Goal: Task Accomplishment & Management: Complete application form

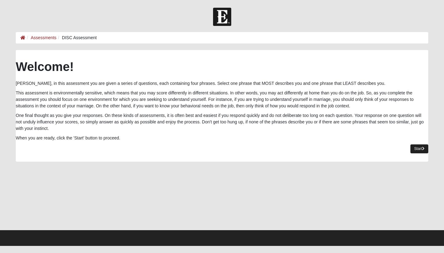
click at [419, 148] on link "Start" at bounding box center [420, 148] width 18 height 9
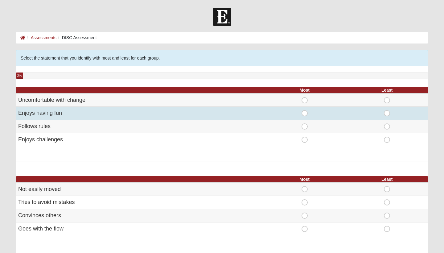
click at [305, 110] on span "Most" at bounding box center [305, 110] width 0 height 0
click at [305, 113] on input "Most" at bounding box center [307, 113] width 4 height 6
radio input "true"
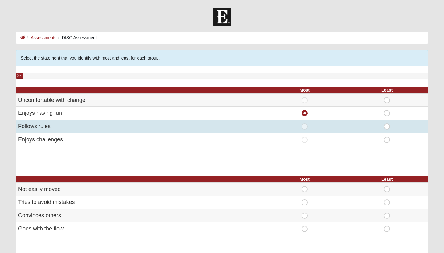
click at [305, 123] on span "Most" at bounding box center [305, 123] width 0 height 0
click at [306, 128] on input "Most" at bounding box center [307, 126] width 4 height 6
radio input "true"
radio input "false"
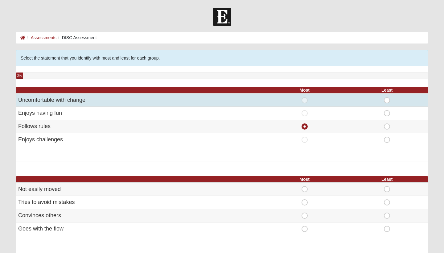
click at [387, 97] on span "Least" at bounding box center [387, 97] width 0 height 0
click at [388, 100] on input "Least" at bounding box center [389, 100] width 4 height 6
radio input "true"
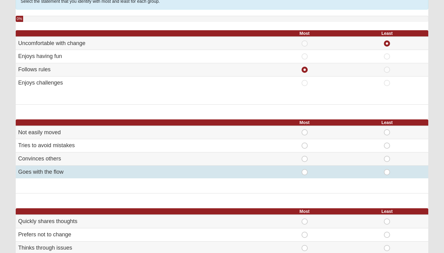
scroll to position [58, 0]
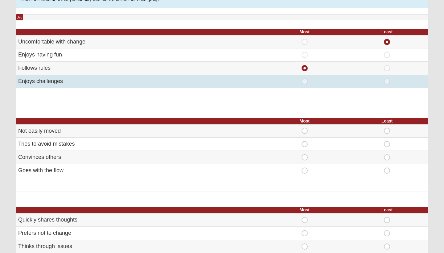
click at [305, 78] on span "Most" at bounding box center [305, 78] width 0 height 0
click at [305, 80] on input "Most" at bounding box center [307, 81] width 4 height 6
radio input "true"
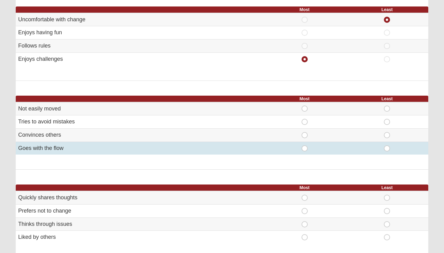
scroll to position [81, 0]
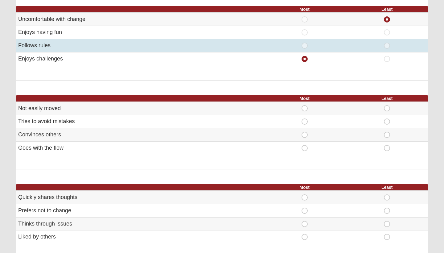
click at [305, 43] on span "Most" at bounding box center [305, 43] width 0 height 0
click at [306, 43] on input "Most" at bounding box center [307, 46] width 4 height 6
radio input "true"
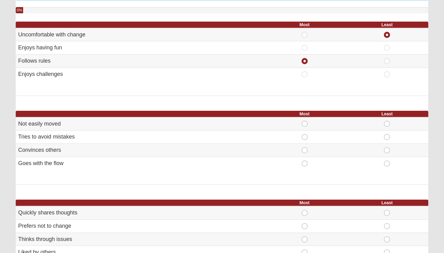
scroll to position [71, 0]
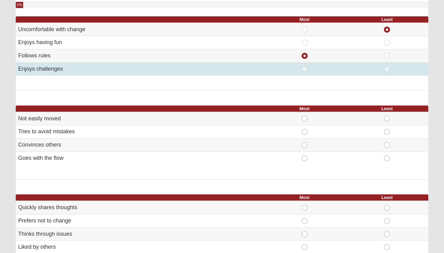
click at [305, 66] on span "Most" at bounding box center [305, 66] width 0 height 0
click at [305, 71] on input "Most" at bounding box center [307, 69] width 4 height 6
radio input "true"
radio input "false"
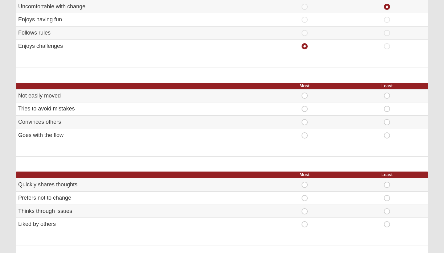
scroll to position [94, 0]
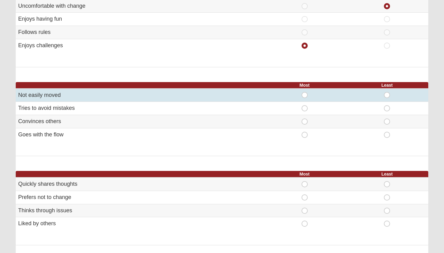
click at [387, 92] on span "Least" at bounding box center [387, 92] width 0 height 0
click at [388, 92] on input "Least" at bounding box center [389, 95] width 4 height 6
radio input "true"
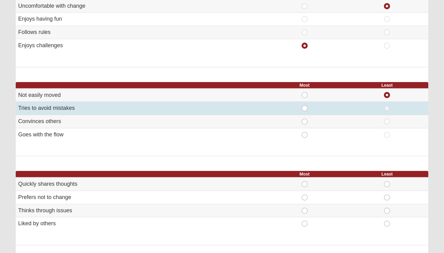
click at [305, 105] on span "Most" at bounding box center [305, 105] width 0 height 0
click at [305, 109] on input "Most" at bounding box center [307, 108] width 4 height 6
radio input "true"
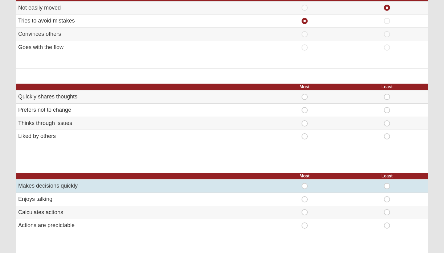
scroll to position [183, 0]
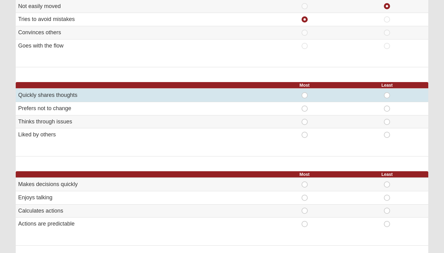
click at [305, 92] on span "Most" at bounding box center [305, 92] width 0 height 0
click at [305, 93] on input "Most" at bounding box center [307, 95] width 4 height 6
radio input "true"
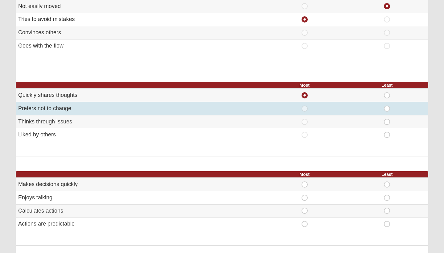
click at [387, 105] on span "Least" at bounding box center [387, 105] width 0 height 0
click at [387, 105] on input "Least" at bounding box center [389, 108] width 4 height 6
radio input "true"
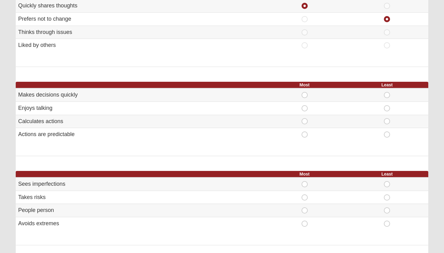
scroll to position [273, 0]
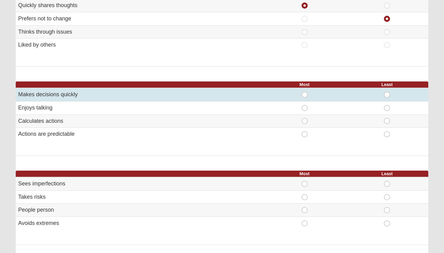
click at [305, 92] on span "Most" at bounding box center [305, 92] width 0 height 0
click at [305, 92] on input "Most" at bounding box center [307, 95] width 4 height 6
radio input "true"
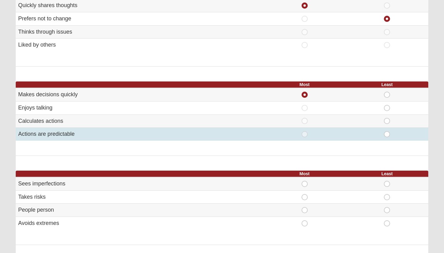
click at [387, 131] on span "Least" at bounding box center [387, 131] width 0 height 0
click at [387, 131] on input "Least" at bounding box center [389, 134] width 4 height 6
radio input "true"
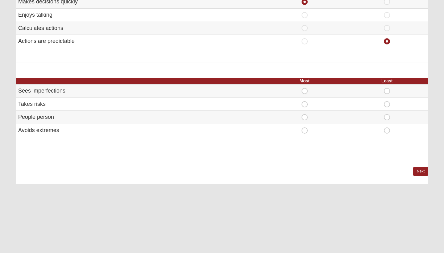
scroll to position [367, 0]
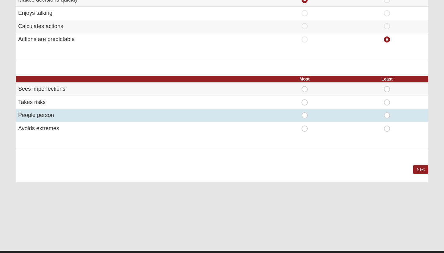
click at [305, 112] on span "Most" at bounding box center [305, 112] width 0 height 0
click at [306, 112] on input "Most" at bounding box center [307, 115] width 4 height 6
radio input "true"
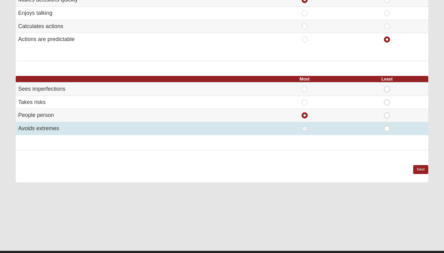
click at [387, 126] on span "Least" at bounding box center [387, 126] width 0 height 0
click at [388, 126] on input "Least" at bounding box center [389, 129] width 4 height 6
radio input "true"
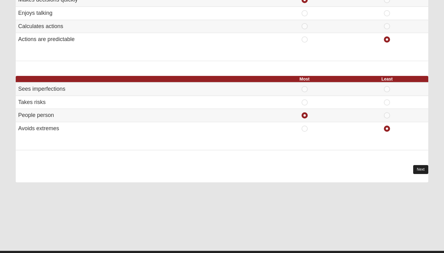
click at [424, 165] on link "Next" at bounding box center [420, 169] width 15 height 9
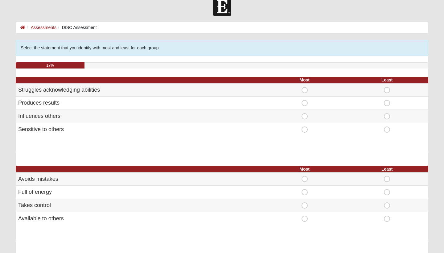
scroll to position [13, 0]
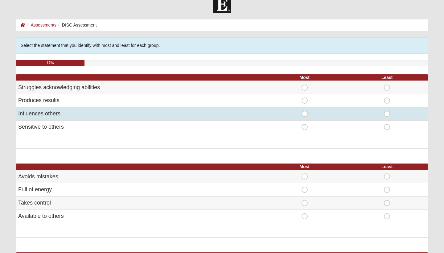
click at [305, 111] on span "Most" at bounding box center [305, 111] width 0 height 0
click at [305, 114] on input "Most" at bounding box center [307, 114] width 4 height 6
radio input "true"
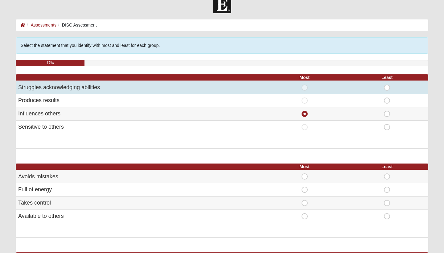
click at [387, 85] on span "Least" at bounding box center [387, 85] width 0 height 0
click at [387, 86] on input "Least" at bounding box center [389, 88] width 4 height 6
radio input "true"
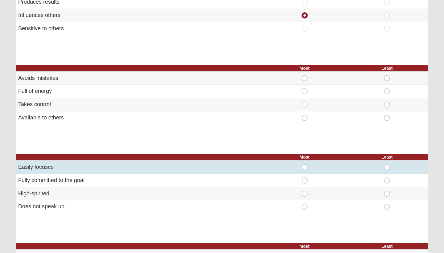
scroll to position [115, 0]
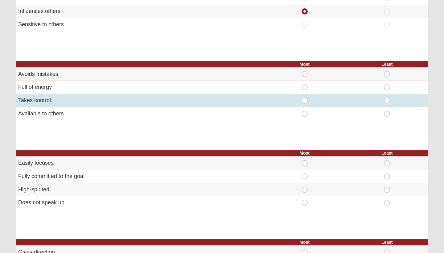
click at [305, 97] on span "Most" at bounding box center [305, 97] width 0 height 0
click at [305, 98] on input "Most" at bounding box center [307, 100] width 4 height 6
radio input "true"
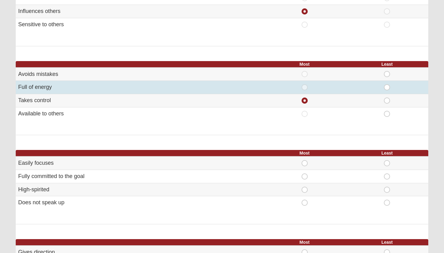
click at [386, 82] on td "Least" at bounding box center [387, 87] width 83 height 13
click at [386, 83] on td "Least" at bounding box center [387, 87] width 83 height 13
click at [387, 84] on span "Least" at bounding box center [387, 84] width 0 height 0
click at [387, 87] on input "Least" at bounding box center [389, 87] width 4 height 6
radio input "true"
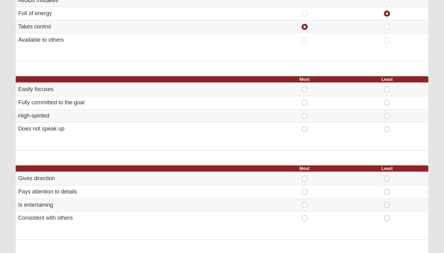
scroll to position [189, 0]
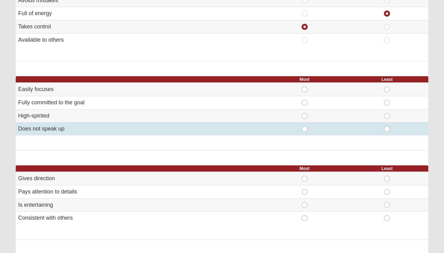
click at [387, 126] on span "Least" at bounding box center [387, 126] width 0 height 0
click at [387, 126] on input "Least" at bounding box center [389, 129] width 4 height 6
radio input "true"
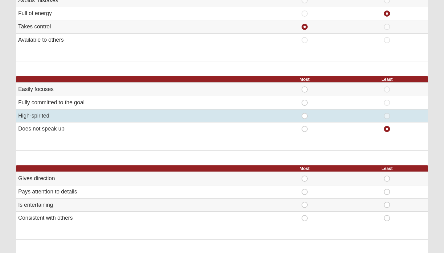
click at [305, 113] on span "Most" at bounding box center [305, 113] width 0 height 0
click at [305, 113] on input "Most" at bounding box center [307, 116] width 4 height 6
radio input "true"
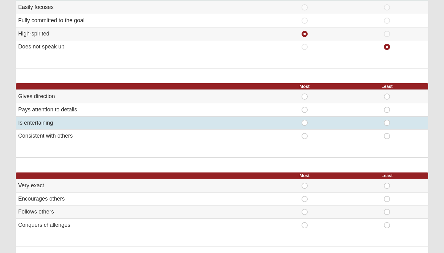
scroll to position [271, 0]
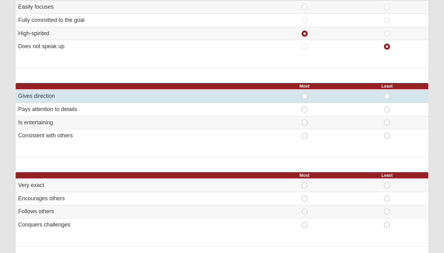
click at [305, 93] on span "Most" at bounding box center [305, 93] width 0 height 0
click at [305, 94] on input "Most" at bounding box center [307, 96] width 4 height 6
radio input "true"
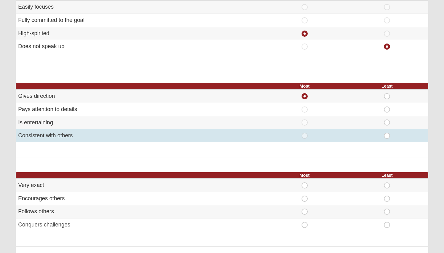
click at [387, 133] on span "Least" at bounding box center [387, 133] width 0 height 0
click at [388, 133] on input "Least" at bounding box center [389, 136] width 4 height 6
radio input "true"
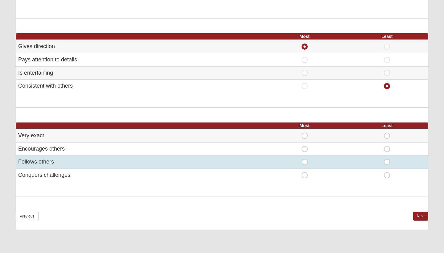
scroll to position [321, 0]
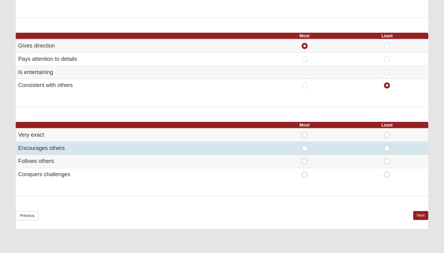
click at [305, 145] on span "Most" at bounding box center [305, 145] width 0 height 0
click at [305, 146] on input "Most" at bounding box center [307, 148] width 4 height 6
radio input "true"
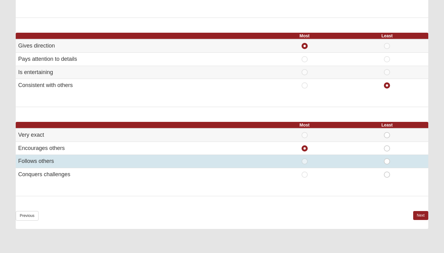
click at [387, 158] on span "Least" at bounding box center [387, 158] width 0 height 0
click at [390, 160] on input "Least" at bounding box center [389, 161] width 4 height 6
radio input "true"
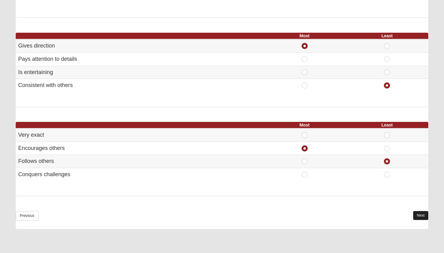
click at [416, 211] on link "Next" at bounding box center [420, 215] width 15 height 9
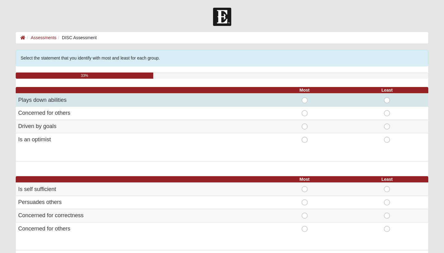
click at [305, 97] on span "Most" at bounding box center [305, 97] width 0 height 0
click at [305, 100] on input "Most" at bounding box center [307, 100] width 4 height 6
radio input "true"
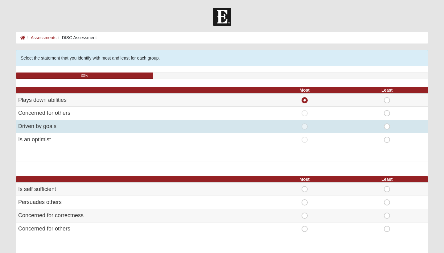
click at [385, 121] on td "Least" at bounding box center [387, 126] width 83 height 13
click at [387, 123] on span "Least" at bounding box center [387, 123] width 0 height 0
click at [387, 125] on input "Least" at bounding box center [389, 126] width 4 height 6
radio input "true"
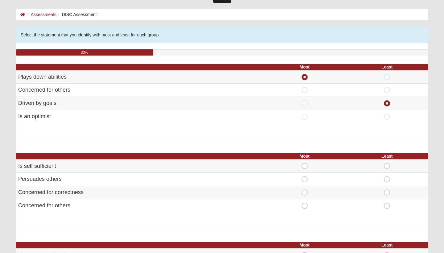
scroll to position [36, 0]
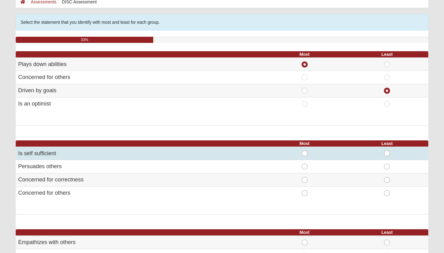
click at [305, 150] on span "Most" at bounding box center [305, 150] width 0 height 0
click at [306, 150] on input "Most" at bounding box center [307, 153] width 4 height 6
radio input "true"
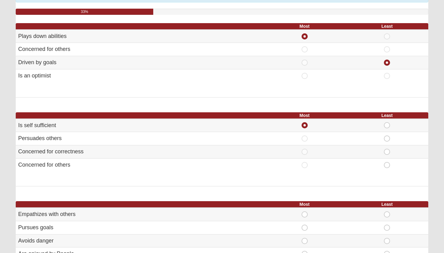
scroll to position [64, 0]
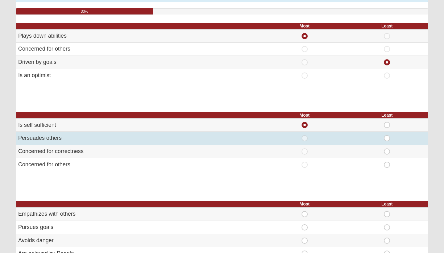
click at [387, 135] on span "Least" at bounding box center [387, 135] width 0 height 0
click at [388, 137] on input "Least" at bounding box center [389, 138] width 4 height 6
radio input "true"
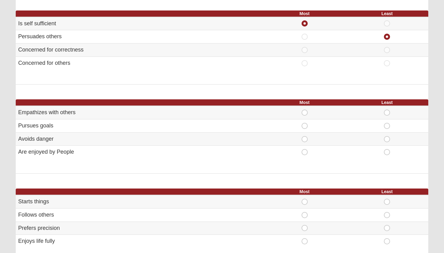
scroll to position [166, 0]
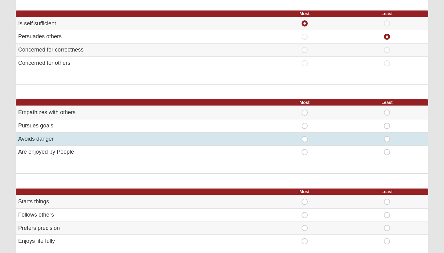
click at [387, 136] on span "Least" at bounding box center [387, 136] width 0 height 0
click at [388, 136] on input "Least" at bounding box center [389, 139] width 4 height 6
radio input "true"
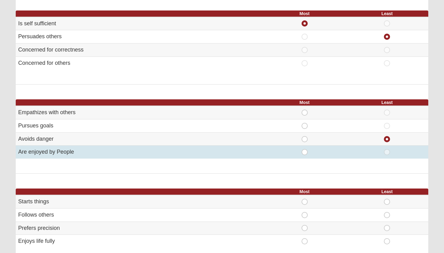
click at [305, 149] on span "Most" at bounding box center [305, 149] width 0 height 0
click at [305, 150] on input "Most" at bounding box center [307, 152] width 4 height 6
radio input "true"
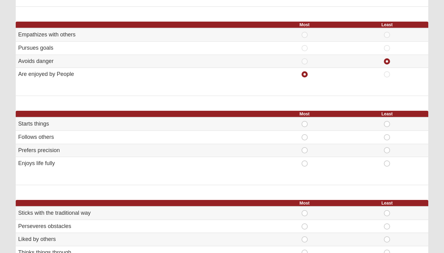
scroll to position [243, 0]
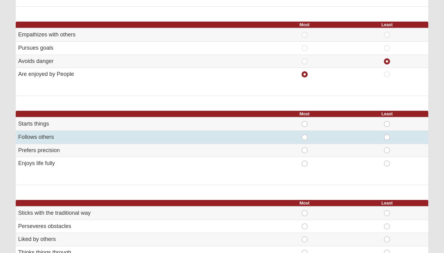
click at [387, 134] on span "Least" at bounding box center [387, 134] width 0 height 0
click at [387, 136] on input "Least" at bounding box center [389, 137] width 4 height 6
radio input "true"
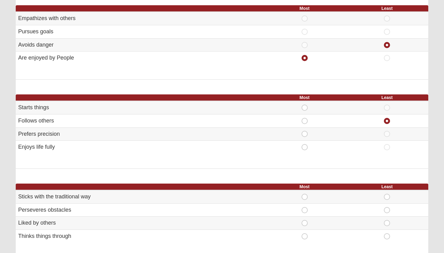
scroll to position [262, 0]
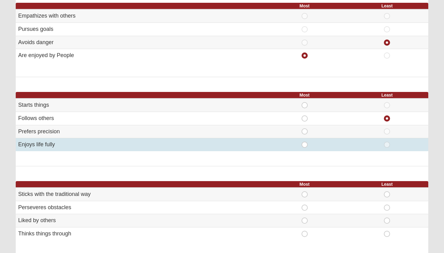
click at [305, 142] on span "Most" at bounding box center [305, 142] width 0 height 0
click at [305, 142] on input "Most" at bounding box center [307, 145] width 4 height 6
radio input "true"
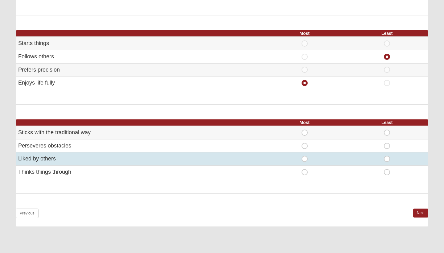
scroll to position [325, 0]
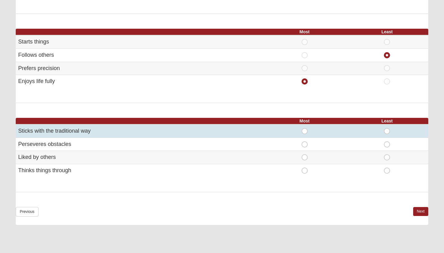
click at [387, 128] on span "Least" at bounding box center [387, 128] width 0 height 0
click at [387, 128] on input "Least" at bounding box center [389, 131] width 4 height 6
radio input "true"
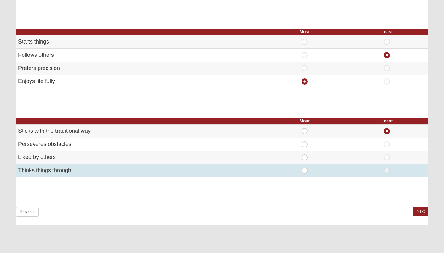
click at [305, 167] on span "Most" at bounding box center [305, 167] width 0 height 0
click at [305, 167] on input "Most" at bounding box center [307, 170] width 4 height 6
radio input "true"
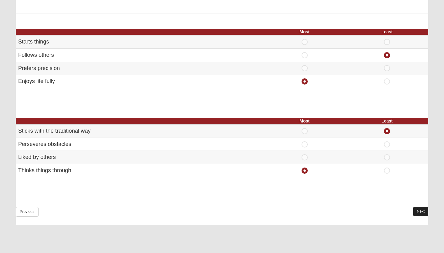
click at [417, 207] on link "Next" at bounding box center [420, 211] width 15 height 9
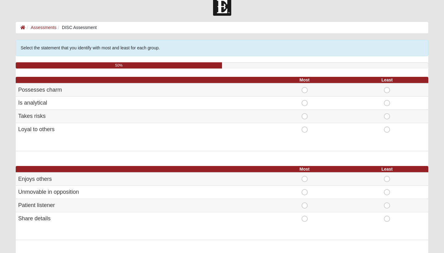
scroll to position [11, 0]
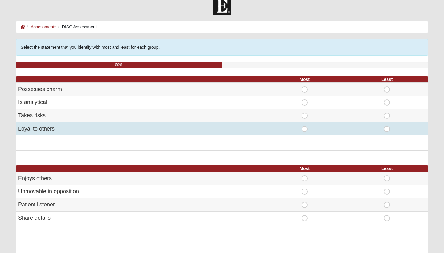
click at [387, 126] on span "Least" at bounding box center [387, 126] width 0 height 0
click at [388, 130] on input "Least" at bounding box center [389, 129] width 4 height 6
radio input "true"
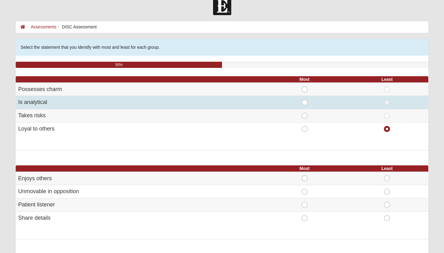
click at [305, 99] on span "Most" at bounding box center [305, 99] width 0 height 0
click at [305, 103] on input "Most" at bounding box center [307, 102] width 4 height 6
radio input "true"
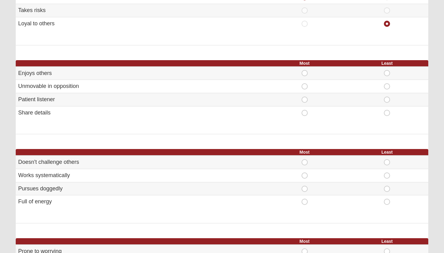
scroll to position [117, 0]
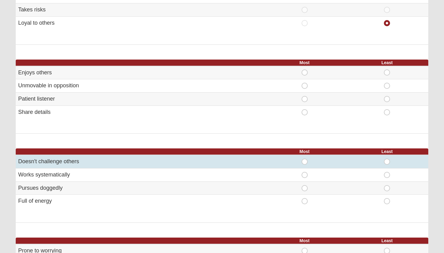
click at [387, 159] on span "Least" at bounding box center [387, 159] width 0 height 0
click at [388, 159] on input "Least" at bounding box center [389, 162] width 4 height 6
radio input "true"
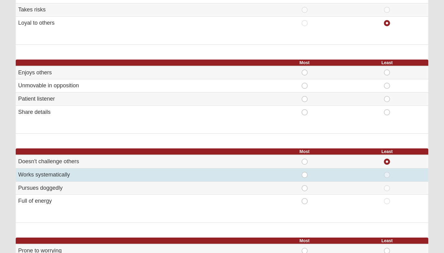
click at [305, 172] on span "Most" at bounding box center [305, 172] width 0 height 0
click at [305, 173] on input "Most" at bounding box center [307, 175] width 4 height 6
radio input "true"
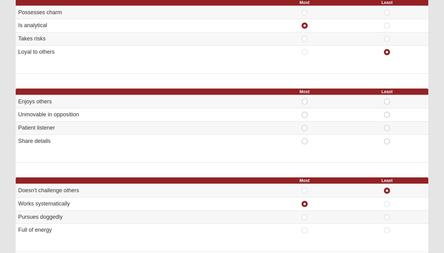
scroll to position [88, 0]
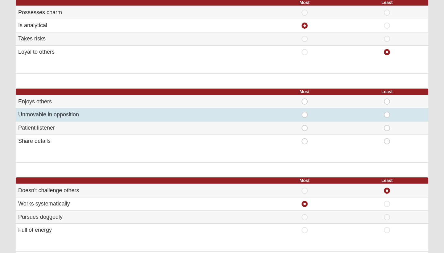
click at [387, 112] on span "Least" at bounding box center [387, 112] width 0 height 0
click at [388, 114] on input "Least" at bounding box center [389, 115] width 4 height 6
radio input "true"
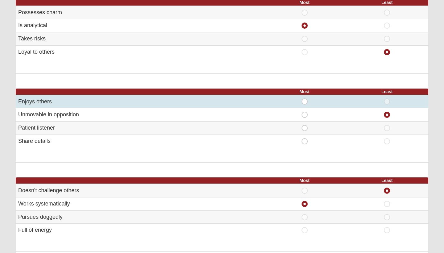
click at [305, 98] on span "Most" at bounding box center [305, 98] width 0 height 0
click at [306, 101] on input "Most" at bounding box center [307, 101] width 4 height 6
radio input "true"
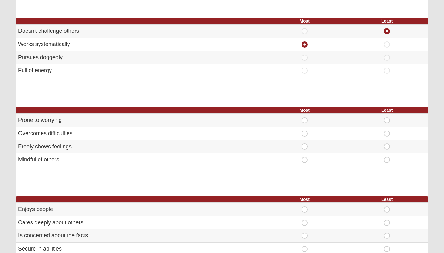
scroll to position [247, 0]
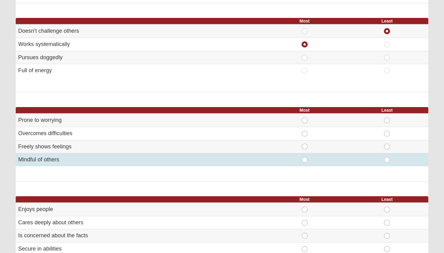
click at [305, 157] on span "Most" at bounding box center [305, 157] width 0 height 0
click at [305, 157] on input "Most" at bounding box center [307, 160] width 4 height 6
radio input "true"
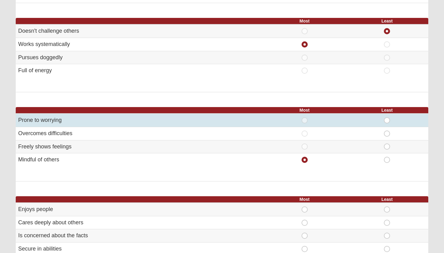
click at [387, 117] on span "Least" at bounding box center [387, 117] width 0 height 0
click at [388, 118] on input "Least" at bounding box center [389, 120] width 4 height 6
radio input "true"
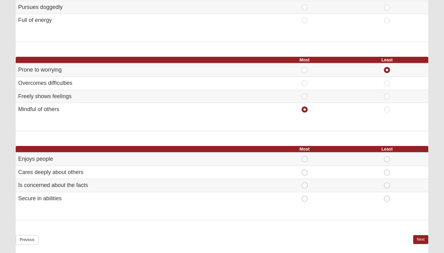
scroll to position [296, 0]
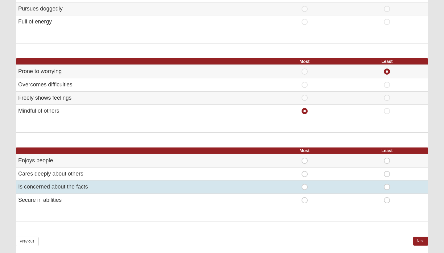
click at [305, 184] on span "Most" at bounding box center [305, 184] width 0 height 0
click at [306, 184] on input "Most" at bounding box center [307, 187] width 4 height 6
radio input "true"
click at [305, 184] on span "Most" at bounding box center [305, 184] width 0 height 0
click at [305, 184] on input "Most" at bounding box center [307, 187] width 4 height 6
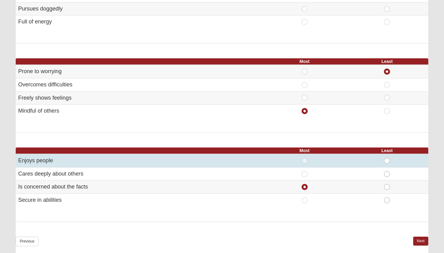
click at [387, 158] on span "Least" at bounding box center [387, 158] width 0 height 0
click at [387, 158] on input "Least" at bounding box center [389, 161] width 4 height 6
radio input "true"
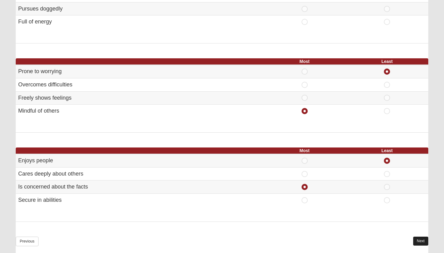
click at [422, 237] on link "Next" at bounding box center [420, 241] width 15 height 9
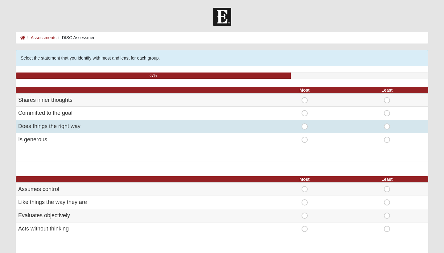
click at [305, 123] on span "Most" at bounding box center [305, 123] width 0 height 0
click at [305, 127] on input "Most" at bounding box center [307, 126] width 4 height 6
radio input "true"
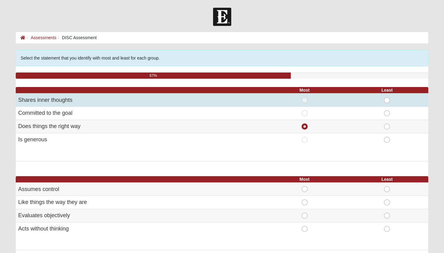
click at [387, 97] on span "Least" at bounding box center [387, 97] width 0 height 0
click at [388, 100] on input "Least" at bounding box center [389, 100] width 4 height 6
radio input "true"
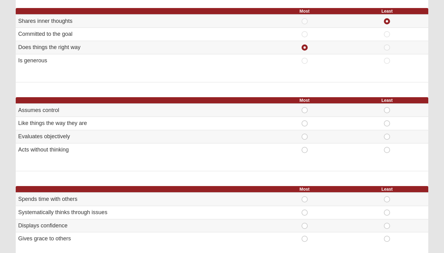
scroll to position [80, 0]
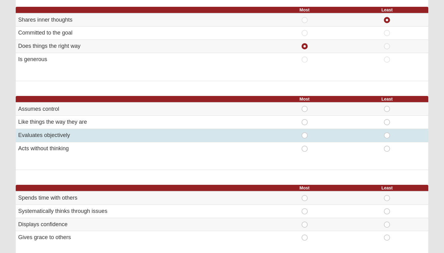
click at [305, 132] on span "Most" at bounding box center [305, 132] width 0 height 0
click at [305, 132] on input "Most" at bounding box center [307, 135] width 4 height 6
radio input "true"
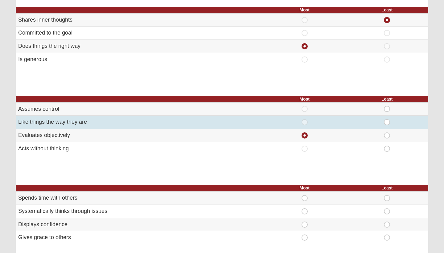
click at [387, 119] on span "Least" at bounding box center [387, 119] width 0 height 0
click at [389, 119] on input "Least" at bounding box center [389, 122] width 4 height 6
radio input "true"
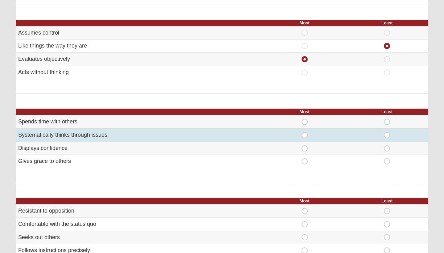
scroll to position [158, 0]
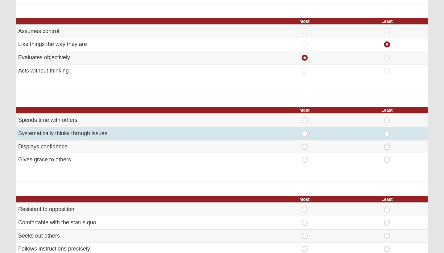
click at [305, 130] on span "Most" at bounding box center [305, 130] width 0 height 0
click at [305, 133] on input "Most" at bounding box center [307, 133] width 4 height 6
radio input "true"
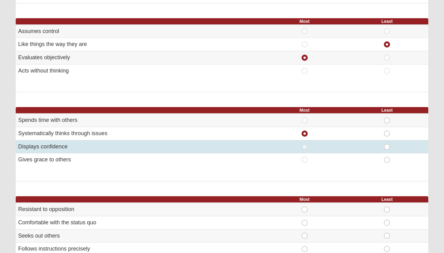
click at [387, 144] on span "Least" at bounding box center [387, 144] width 0 height 0
click at [389, 144] on input "Least" at bounding box center [389, 147] width 4 height 6
radio input "true"
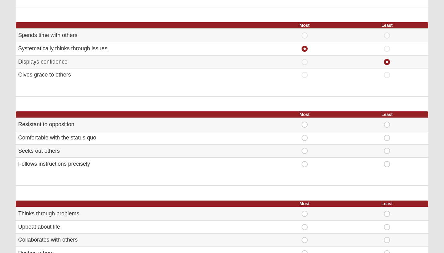
scroll to position [244, 0]
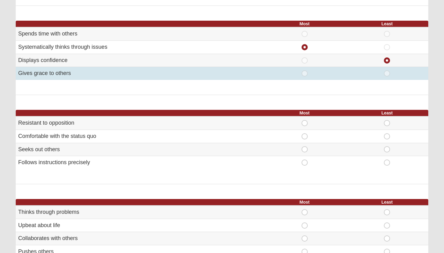
click at [387, 70] on span "Least" at bounding box center [387, 70] width 0 height 0
click at [387, 70] on input "Least" at bounding box center [389, 73] width 4 height 6
radio input "true"
radio input "false"
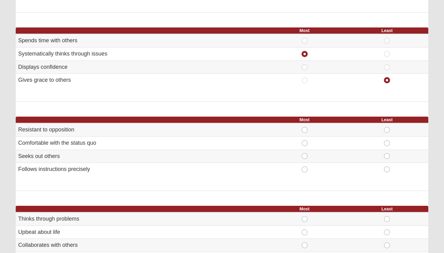
scroll to position [233, 0]
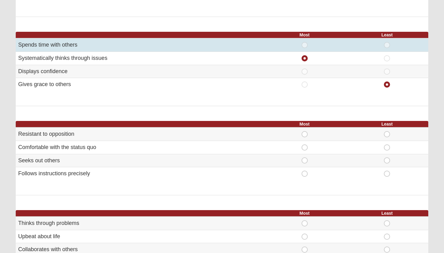
click at [387, 42] on span "Least" at bounding box center [387, 42] width 0 height 0
click at [387, 43] on input "Least" at bounding box center [389, 45] width 4 height 6
radio input "true"
radio input "false"
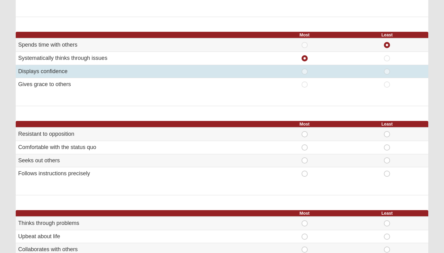
click at [387, 68] on span "Least" at bounding box center [387, 68] width 0 height 0
click at [387, 72] on input "Least" at bounding box center [389, 71] width 4 height 6
radio input "true"
radio input "false"
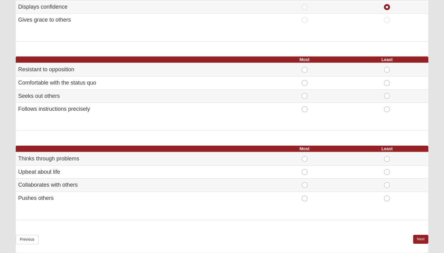
scroll to position [299, 0]
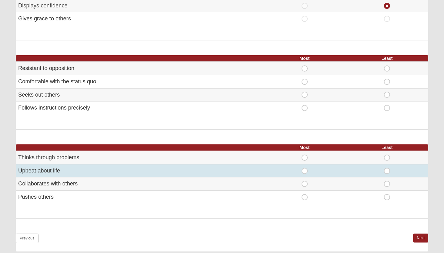
click at [305, 168] on span "Most" at bounding box center [305, 168] width 0 height 0
click at [305, 168] on input "Most" at bounding box center [307, 171] width 4 height 6
radio input "true"
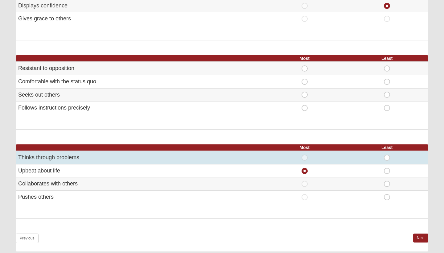
click at [305, 155] on span "Most" at bounding box center [305, 155] width 0 height 0
click at [305, 155] on input "Most" at bounding box center [307, 158] width 4 height 6
radio input "true"
radio input "false"
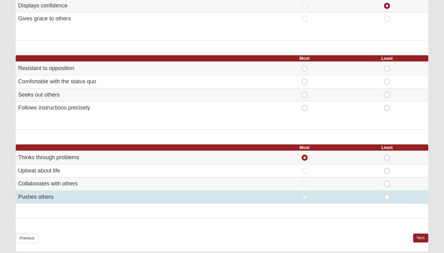
click at [387, 194] on span "Least" at bounding box center [387, 194] width 0 height 0
click at [388, 194] on input "Least" at bounding box center [389, 197] width 4 height 6
radio input "true"
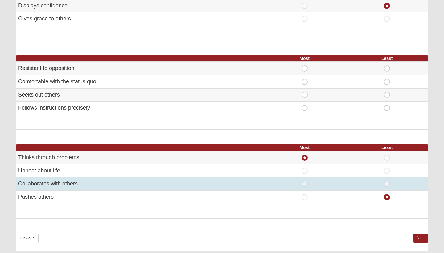
click at [387, 181] on span "Least" at bounding box center [387, 181] width 0 height 0
click at [388, 181] on input "Least" at bounding box center [389, 184] width 4 height 6
radio input "true"
radio input "false"
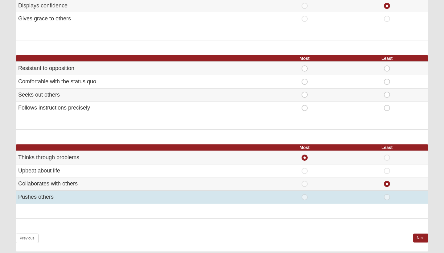
click at [389, 191] on td "Least" at bounding box center [387, 197] width 83 height 13
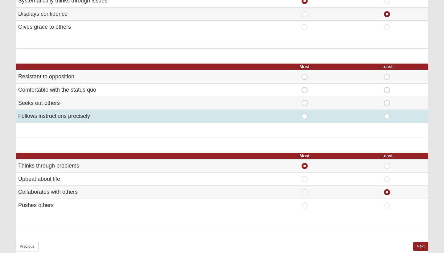
scroll to position [291, 0]
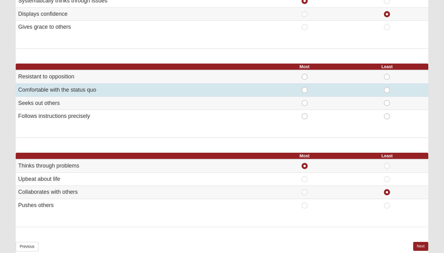
click at [387, 87] on span "Least" at bounding box center [387, 87] width 0 height 0
click at [388, 87] on input "Least" at bounding box center [389, 90] width 4 height 6
radio input "true"
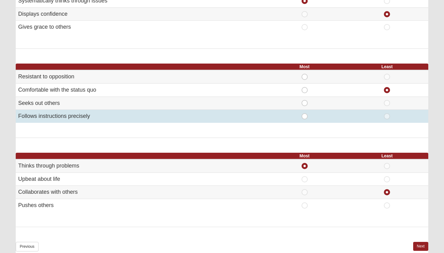
click at [305, 113] on span "Most" at bounding box center [305, 113] width 0 height 0
click at [305, 113] on input "Most" at bounding box center [307, 116] width 4 height 6
radio input "true"
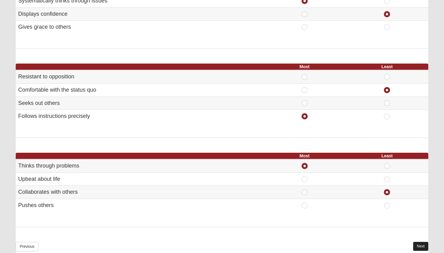
click at [422, 242] on link "Next" at bounding box center [420, 246] width 15 height 9
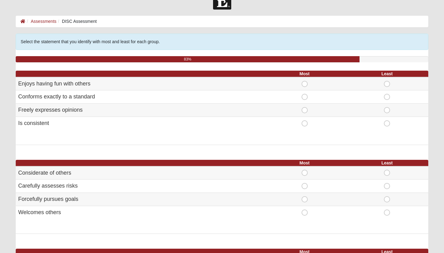
scroll to position [19, 0]
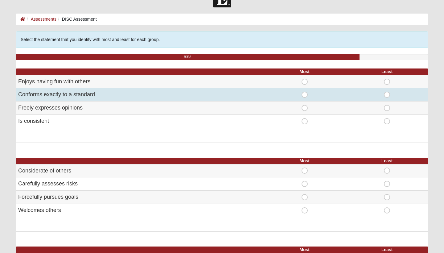
click at [387, 92] on span "Least" at bounding box center [387, 92] width 0 height 0
click at [388, 93] on input "Least" at bounding box center [389, 95] width 4 height 6
radio input "true"
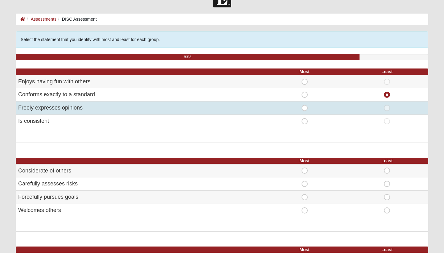
click at [305, 105] on span "Most" at bounding box center [305, 105] width 0 height 0
click at [305, 108] on input "Most" at bounding box center [307, 108] width 4 height 6
radio input "true"
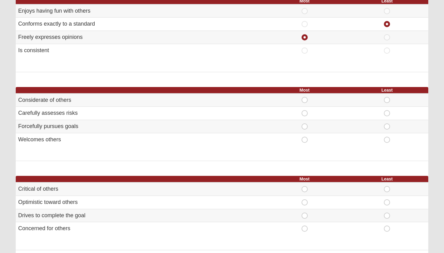
scroll to position [91, 0]
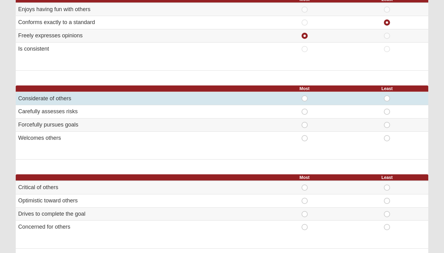
click at [305, 95] on span "Most" at bounding box center [305, 95] width 0 height 0
click at [306, 97] on input "Most" at bounding box center [307, 98] width 4 height 6
radio input "true"
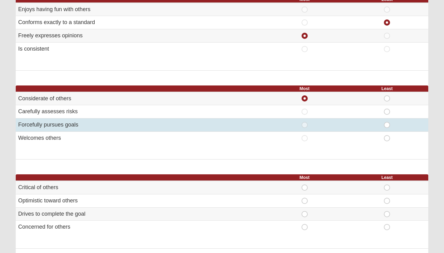
click at [387, 122] on span "Least" at bounding box center [387, 122] width 0 height 0
click at [387, 122] on input "Least" at bounding box center [389, 125] width 4 height 6
radio input "true"
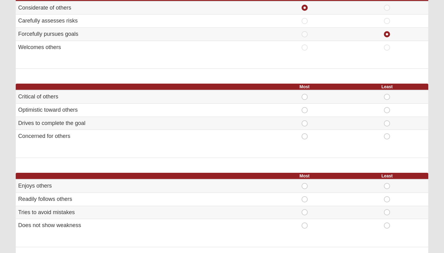
scroll to position [182, 0]
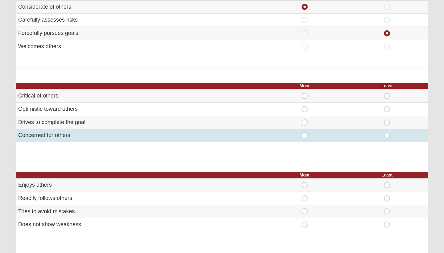
click at [305, 132] on span "Most" at bounding box center [305, 132] width 0 height 0
click at [305, 132] on input "Most" at bounding box center [307, 135] width 4 height 6
radio input "true"
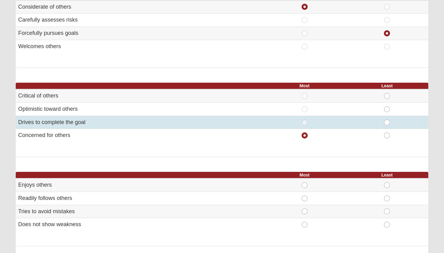
click at [387, 119] on span "Least" at bounding box center [387, 119] width 0 height 0
click at [388, 120] on input "Least" at bounding box center [389, 122] width 4 height 6
radio input "true"
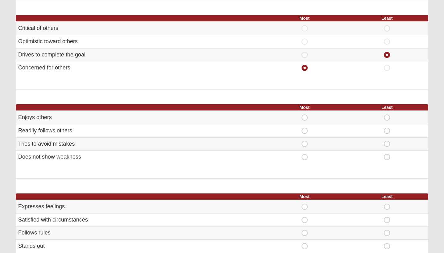
scroll to position [248, 0]
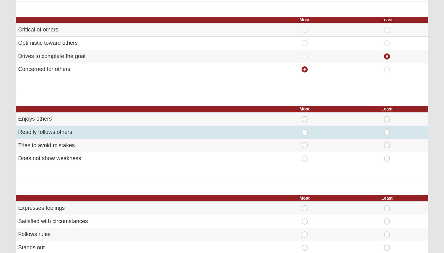
click at [387, 129] on span "Least" at bounding box center [387, 129] width 0 height 0
click at [388, 129] on input "Least" at bounding box center [389, 132] width 4 height 6
radio input "true"
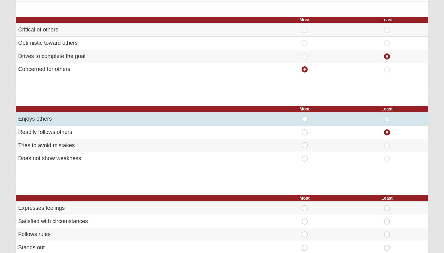
click at [305, 116] on span "Most" at bounding box center [305, 116] width 0 height 0
click at [305, 118] on input "Most" at bounding box center [307, 119] width 4 height 6
radio input "true"
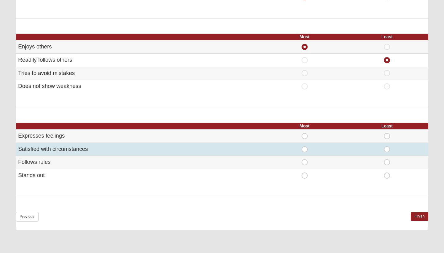
scroll to position [321, 0]
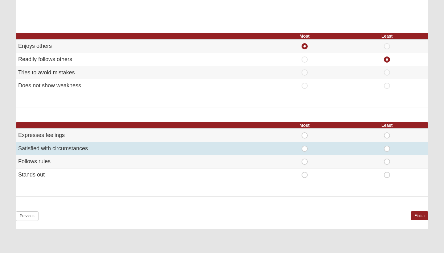
click at [387, 146] on span "Least" at bounding box center [387, 146] width 0 height 0
click at [387, 146] on input "Least" at bounding box center [389, 149] width 4 height 6
radio input "true"
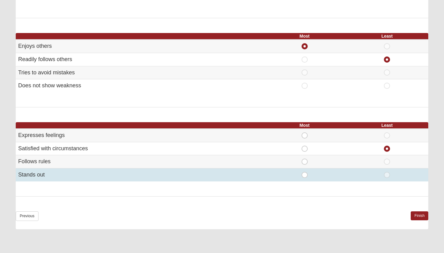
click at [305, 172] on span "Most" at bounding box center [305, 172] width 0 height 0
click at [305, 172] on input "Most" at bounding box center [307, 175] width 4 height 6
radio input "true"
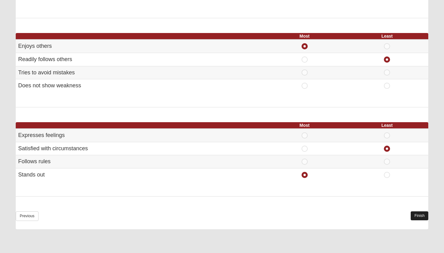
click at [425, 213] on link "Finish" at bounding box center [420, 215] width 18 height 9
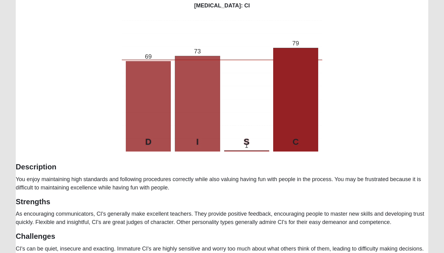
scroll to position [80, 0]
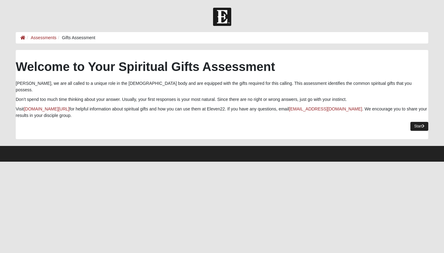
click at [417, 122] on link "Start" at bounding box center [420, 126] width 18 height 9
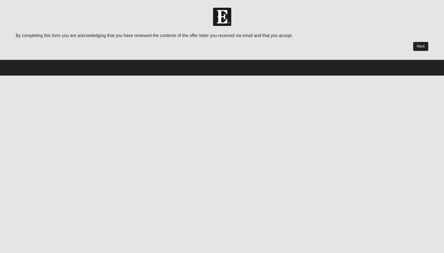
click at [422, 46] on link "Next" at bounding box center [420, 46] width 15 height 9
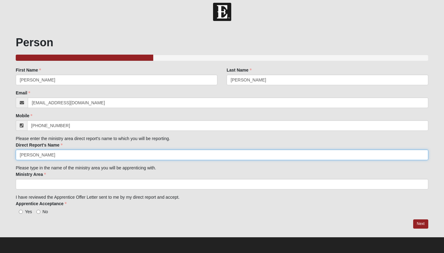
scroll to position [5, 0]
type input "Tonya Annis"
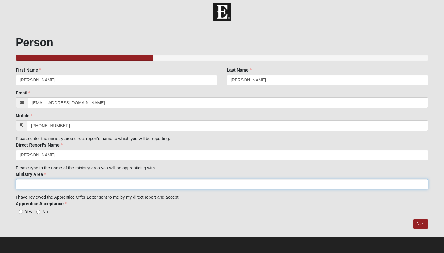
click at [52, 186] on input "Ministry Area" at bounding box center [222, 184] width 413 height 10
type input "1825"
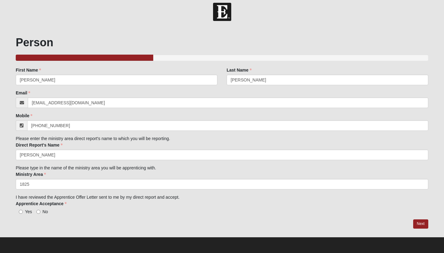
click at [20, 212] on input "Yes" at bounding box center [21, 212] width 4 height 4
radio input "true"
click at [425, 223] on link "Next" at bounding box center [420, 223] width 15 height 9
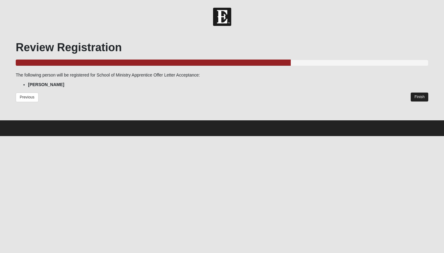
click at [419, 97] on link "Finish" at bounding box center [420, 97] width 18 height 9
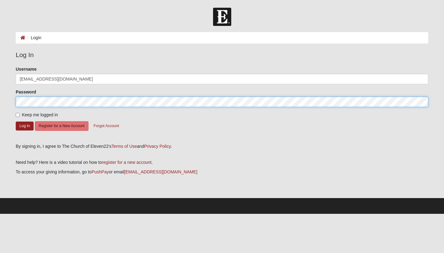
click at [24, 126] on button "Log In" at bounding box center [25, 126] width 18 height 9
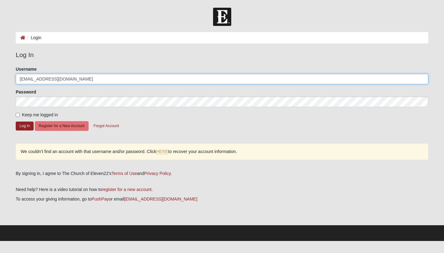
drag, startPoint x: 68, startPoint y: 77, endPoint x: 38, endPoint y: 76, distance: 30.5
click at [38, 76] on input "tnalvare1@gmail.com" at bounding box center [222, 79] width 413 height 10
click at [24, 126] on button "Log In" at bounding box center [25, 126] width 18 height 9
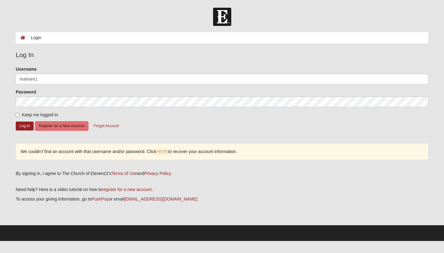
click at [98, 90] on div "Password" at bounding box center [222, 98] width 413 height 18
click at [24, 126] on button "Log In" at bounding box center [25, 126] width 18 height 9
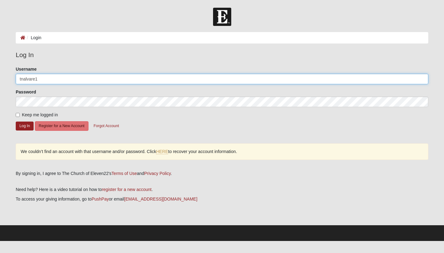
click at [42, 80] on input "tnalvare1" at bounding box center [222, 79] width 413 height 10
type input "tnalvare"
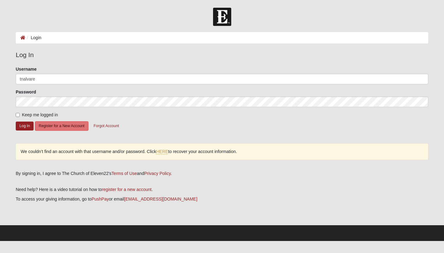
click at [101, 92] on div "Password" at bounding box center [222, 98] width 413 height 18
click at [28, 125] on button "Log In" at bounding box center [25, 126] width 18 height 9
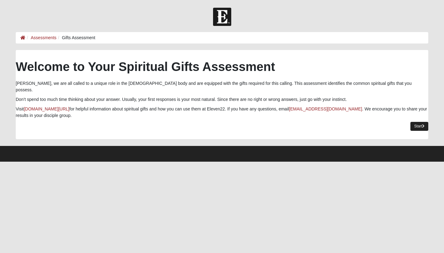
click at [419, 122] on link "Start" at bounding box center [420, 126] width 18 height 9
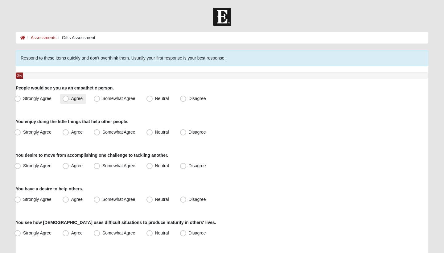
click at [71, 97] on span "Agree" at bounding box center [76, 98] width 11 height 5
click at [68, 97] on input "Agree" at bounding box center [67, 99] width 4 height 4
radio input "true"
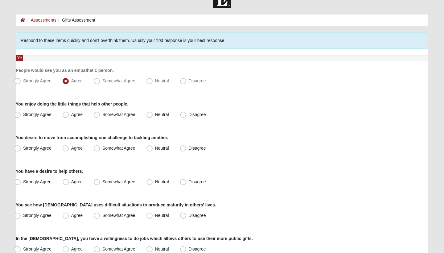
scroll to position [18, 0]
click at [71, 115] on span "Agree" at bounding box center [76, 114] width 11 height 5
click at [68, 115] on input "Agree" at bounding box center [67, 115] width 4 height 4
radio input "true"
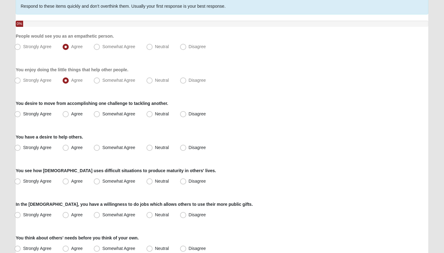
scroll to position [54, 0]
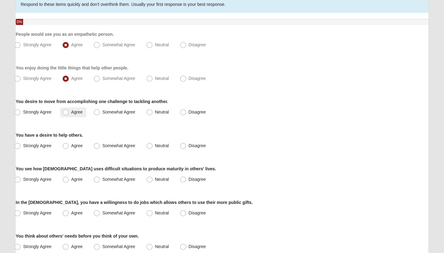
click at [69, 114] on label "Agree" at bounding box center [73, 112] width 26 height 10
click at [69, 114] on input "Agree" at bounding box center [67, 112] width 4 height 4
radio input "true"
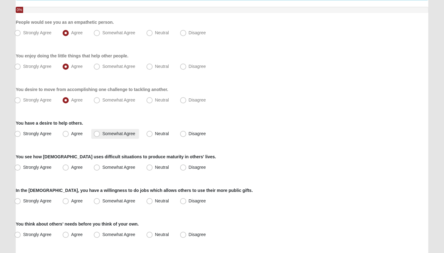
scroll to position [68, 0]
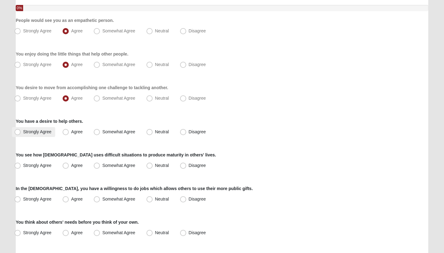
click at [30, 133] on span "Strongly Agree" at bounding box center [37, 131] width 28 height 5
click at [21, 133] on input "Strongly Agree" at bounding box center [19, 132] width 4 height 4
radio input "true"
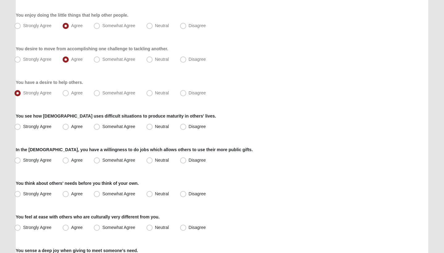
scroll to position [106, 0]
click at [34, 129] on span "Strongly Agree" at bounding box center [37, 127] width 28 height 5
click at [21, 129] on input "Strongly Agree" at bounding box center [19, 127] width 4 height 4
radio input "true"
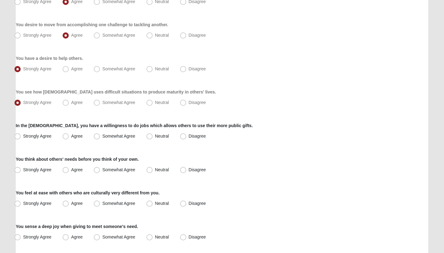
scroll to position [134, 0]
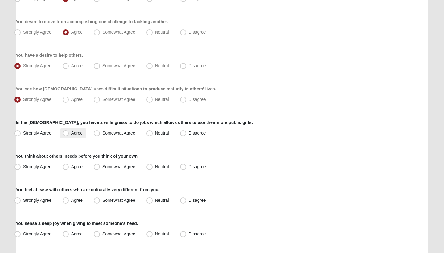
click at [73, 137] on label "Agree" at bounding box center [73, 133] width 26 height 10
click at [69, 135] on input "Agree" at bounding box center [67, 133] width 4 height 4
radio input "true"
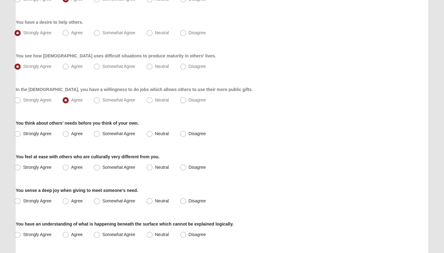
scroll to position [167, 0]
click at [22, 137] on label "Strongly Agree" at bounding box center [33, 134] width 43 height 10
click at [21, 135] on input "Strongly Agree" at bounding box center [19, 133] width 4 height 4
radio input "true"
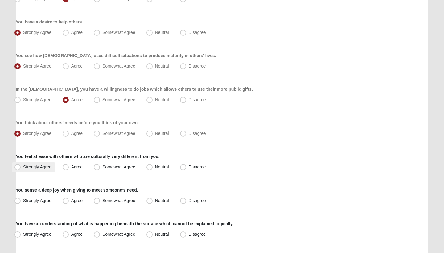
click at [20, 164] on label "Strongly Agree" at bounding box center [33, 167] width 43 height 10
click at [20, 165] on input "Strongly Agree" at bounding box center [19, 167] width 4 height 4
radio input "true"
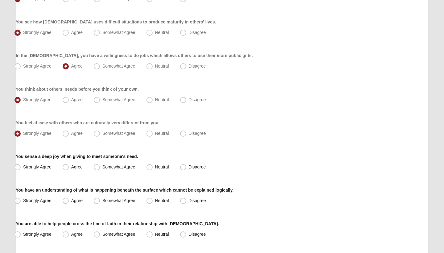
scroll to position [202, 0]
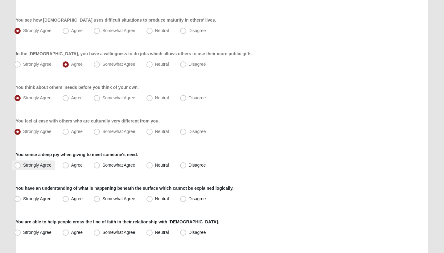
click at [38, 165] on span "Strongly Agree" at bounding box center [37, 165] width 28 height 5
click at [21, 165] on input "Strongly Agree" at bounding box center [19, 165] width 4 height 4
radio input "true"
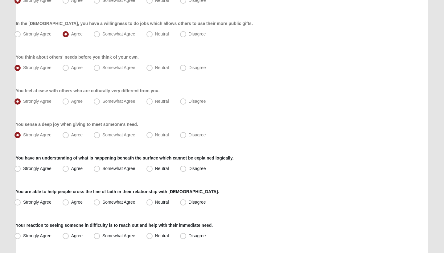
scroll to position [237, 0]
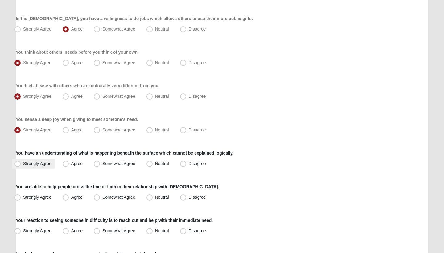
click at [29, 159] on label "Strongly Agree" at bounding box center [33, 164] width 43 height 10
click at [21, 162] on input "Strongly Agree" at bounding box center [19, 164] width 4 height 4
radio input "true"
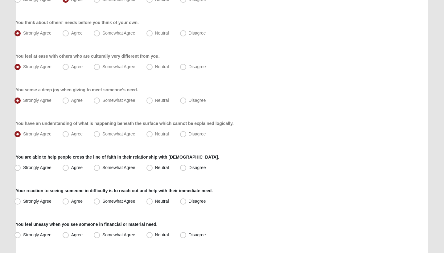
scroll to position [270, 0]
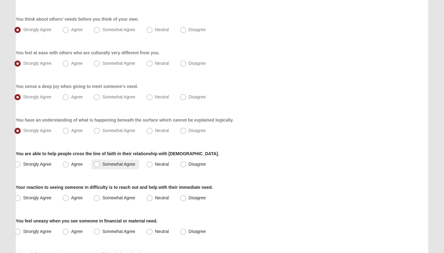
click at [102, 166] on span "Somewhat Agree" at bounding box center [118, 164] width 33 height 5
click at [100, 166] on input "Somewhat Agree" at bounding box center [98, 164] width 4 height 4
radio input "true"
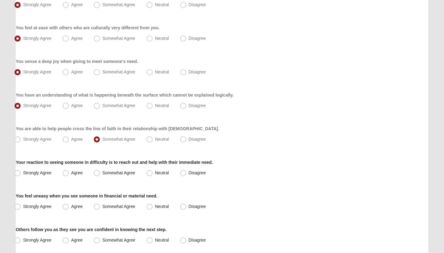
scroll to position [296, 0]
click at [70, 172] on label "Agree" at bounding box center [73, 172] width 26 height 10
click at [69, 172] on input "Agree" at bounding box center [67, 172] width 4 height 4
radio input "true"
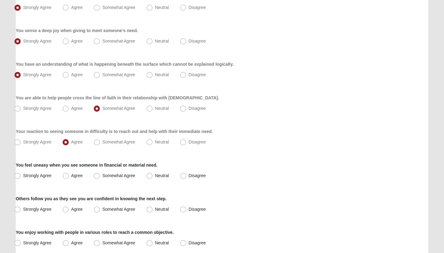
scroll to position [326, 0]
click at [32, 182] on div "Respond to these items quickly and don’t overthink them. Usually your first res…" at bounding box center [222, 20] width 413 height 592
click at [77, 177] on span "Agree" at bounding box center [76, 175] width 11 height 5
click at [69, 177] on input "Agree" at bounding box center [67, 176] width 4 height 4
radio input "true"
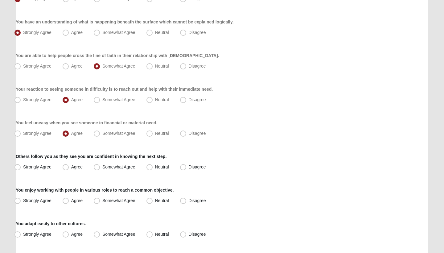
scroll to position [369, 0]
click at [30, 170] on label "Strongly Agree" at bounding box center [33, 167] width 43 height 10
click at [21, 169] on input "Strongly Agree" at bounding box center [19, 167] width 4 height 4
radio input "true"
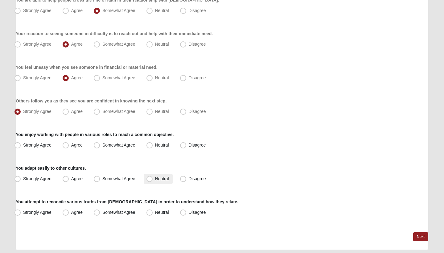
scroll to position [427, 0]
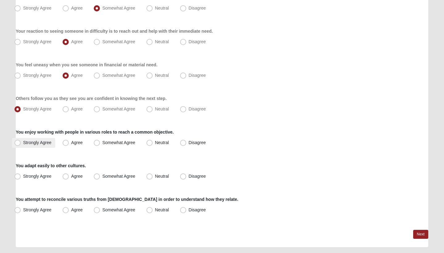
click at [37, 145] on label "Strongly Agree" at bounding box center [33, 143] width 43 height 10
click at [21, 145] on input "Strongly Agree" at bounding box center [19, 143] width 4 height 4
radio input "true"
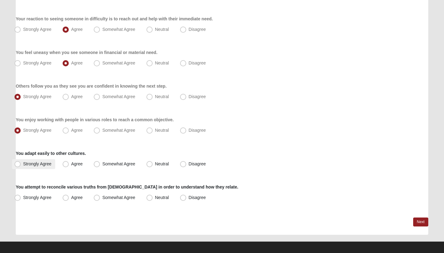
click at [31, 167] on label "Strongly Agree" at bounding box center [33, 164] width 43 height 10
click at [21, 166] on input "Strongly Agree" at bounding box center [19, 164] width 4 height 4
radio input "true"
click at [110, 200] on label "Somewhat Agree" at bounding box center [115, 198] width 48 height 10
click at [100, 200] on input "Somewhat Agree" at bounding box center [98, 198] width 4 height 4
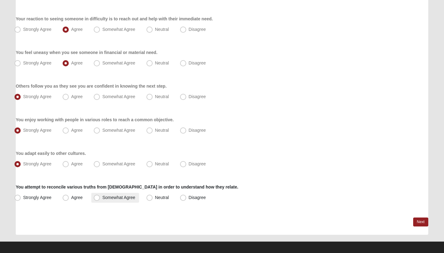
radio input "true"
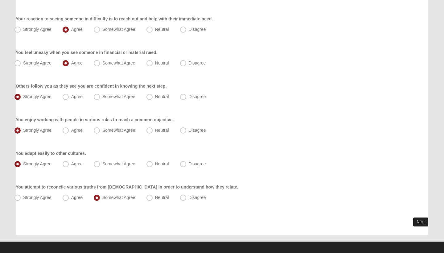
click at [419, 219] on link "Next" at bounding box center [420, 221] width 15 height 9
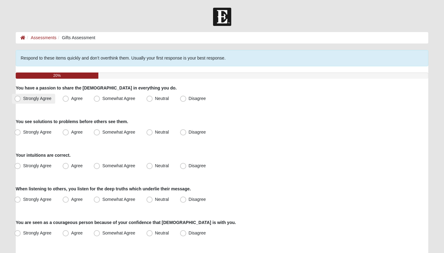
click at [29, 100] on span "Strongly Agree" at bounding box center [37, 98] width 28 height 5
click at [21, 100] on input "Strongly Agree" at bounding box center [19, 99] width 4 height 4
radio input "true"
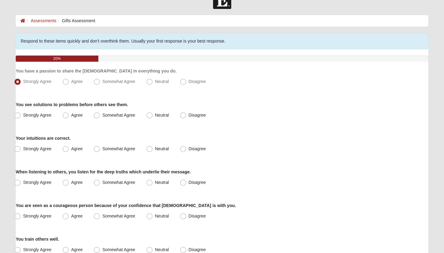
scroll to position [18, 0]
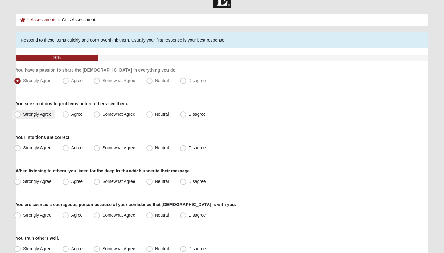
click at [39, 113] on span "Strongly Agree" at bounding box center [37, 114] width 28 height 5
click at [21, 113] on input "Strongly Agree" at bounding box center [19, 114] width 4 height 4
radio input "true"
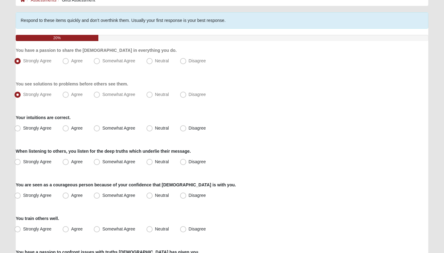
scroll to position [39, 0]
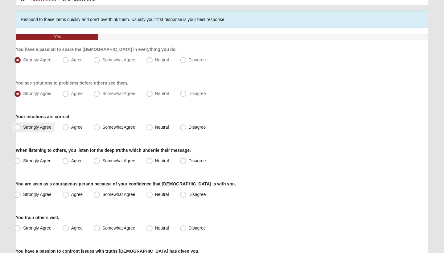
click at [41, 126] on span "Strongly Agree" at bounding box center [37, 127] width 28 height 5
click at [21, 126] on input "Strongly Agree" at bounding box center [19, 127] width 4 height 4
radio input "true"
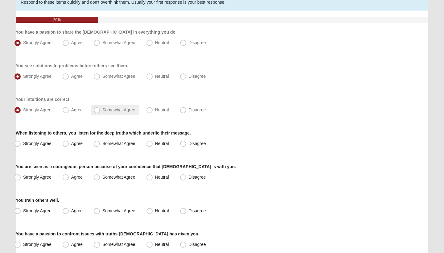
scroll to position [69, 0]
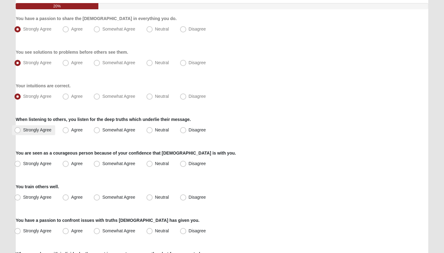
click at [41, 130] on span "Strongly Agree" at bounding box center [37, 129] width 28 height 5
click at [21, 130] on input "Strongly Agree" at bounding box center [19, 130] width 4 height 4
radio input "true"
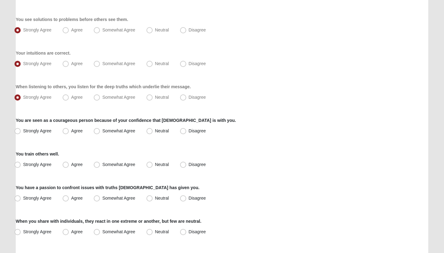
scroll to position [103, 0]
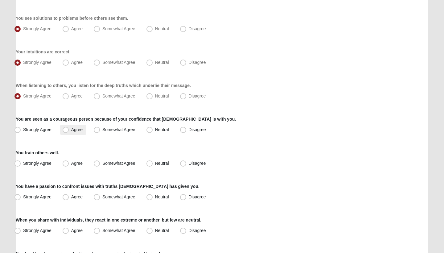
click at [72, 130] on span "Agree" at bounding box center [76, 129] width 11 height 5
click at [69, 130] on input "Agree" at bounding box center [67, 130] width 4 height 4
radio input "true"
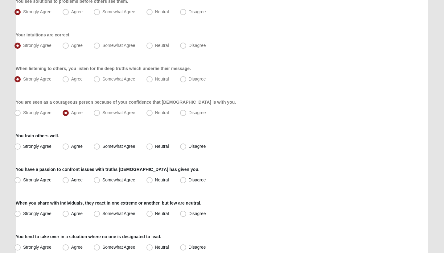
scroll to position [125, 0]
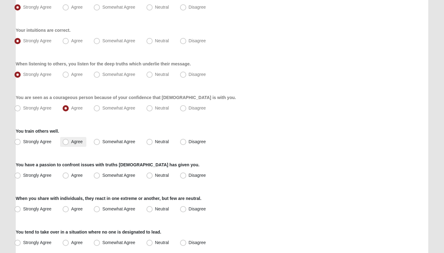
click at [75, 144] on span "Agree" at bounding box center [76, 141] width 11 height 5
click at [69, 144] on input "Agree" at bounding box center [67, 142] width 4 height 4
radio input "true"
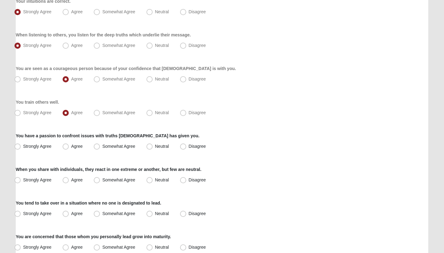
scroll to position [154, 0]
click at [71, 149] on label "Agree" at bounding box center [73, 147] width 26 height 10
click at [69, 148] on input "Agree" at bounding box center [67, 146] width 4 height 4
radio input "true"
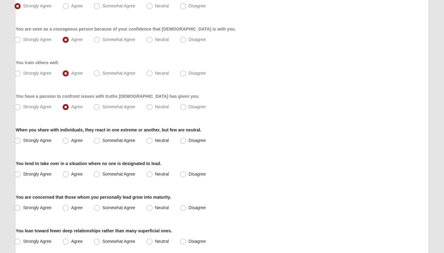
scroll to position [192, 0]
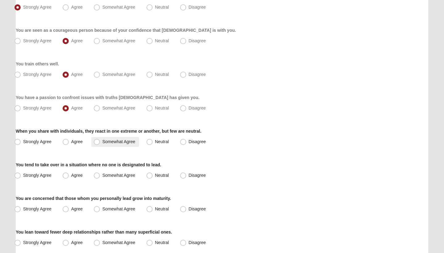
click at [110, 144] on span "Somewhat Agree" at bounding box center [118, 141] width 33 height 5
click at [100, 144] on input "Somewhat Agree" at bounding box center [98, 142] width 4 height 4
radio input "true"
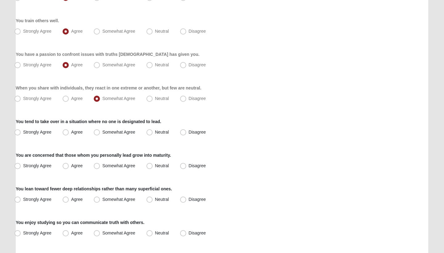
scroll to position [239, 0]
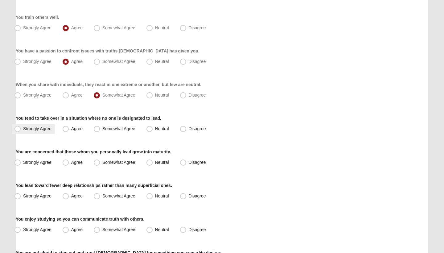
click at [37, 128] on span "Strongly Agree" at bounding box center [37, 128] width 28 height 5
click at [21, 128] on input "Strongly Agree" at bounding box center [19, 129] width 4 height 4
radio input "true"
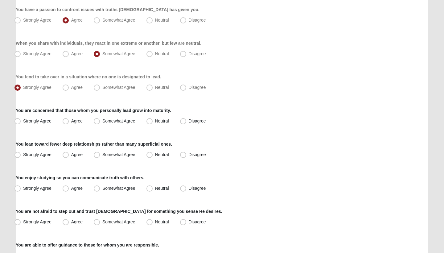
scroll to position [281, 0]
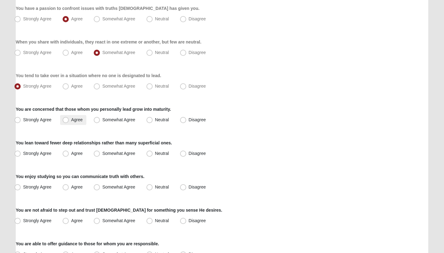
click at [84, 116] on label "Agree" at bounding box center [73, 120] width 26 height 10
click at [69, 118] on input "Agree" at bounding box center [67, 120] width 4 height 4
radio input "true"
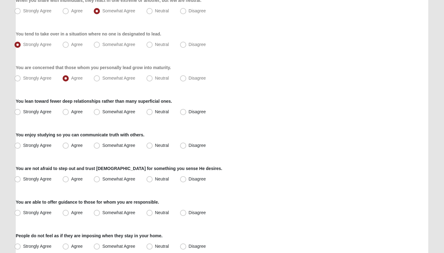
scroll to position [323, 0]
click at [30, 112] on span "Strongly Agree" at bounding box center [37, 111] width 28 height 5
click at [21, 112] on input "Strongly Agree" at bounding box center [19, 112] width 4 height 4
radio input "true"
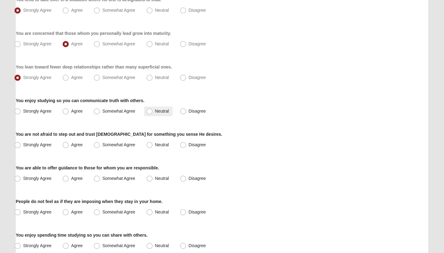
scroll to position [359, 0]
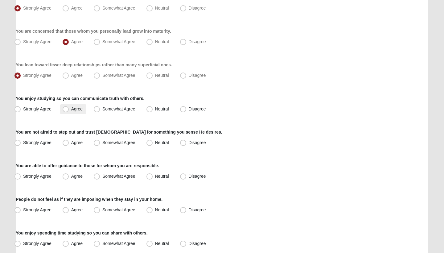
click at [76, 111] on span "Agree" at bounding box center [76, 108] width 11 height 5
click at [69, 111] on input "Agree" at bounding box center [67, 109] width 4 height 4
radio input "true"
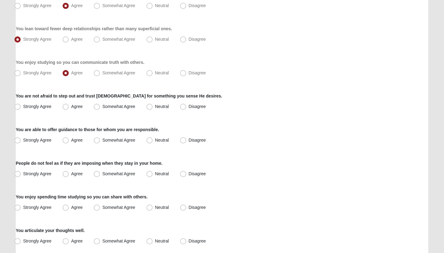
scroll to position [395, 0]
click at [49, 107] on span "Strongly Agree" at bounding box center [37, 106] width 28 height 5
click at [21, 107] on input "Strongly Agree" at bounding box center [19, 107] width 4 height 4
radio input "true"
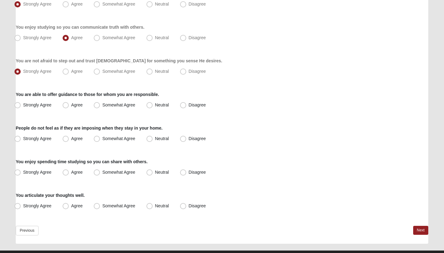
scroll to position [431, 0]
click at [28, 106] on span "Strongly Agree" at bounding box center [37, 104] width 28 height 5
click at [21, 106] on input "Strongly Agree" at bounding box center [19, 105] width 4 height 4
radio input "true"
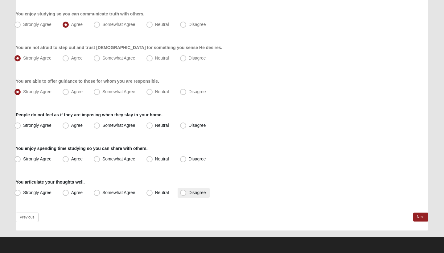
scroll to position [444, 0]
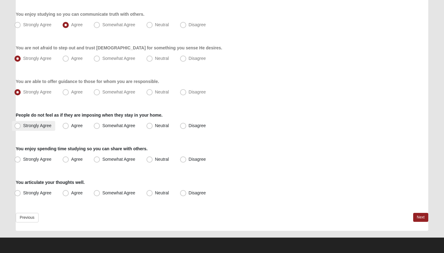
click at [33, 125] on span "Strongly Agree" at bounding box center [37, 125] width 28 height 5
click at [21, 125] on input "Strongly Agree" at bounding box center [19, 126] width 4 height 4
radio input "true"
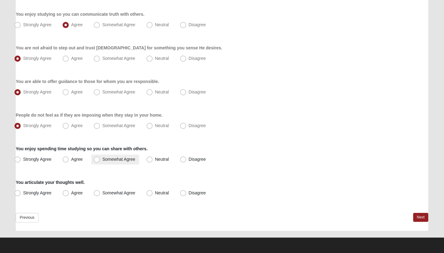
click at [112, 160] on span "Somewhat Agree" at bounding box center [118, 159] width 33 height 5
click at [100, 160] on input "Somewhat Agree" at bounding box center [98, 159] width 4 height 4
radio input "true"
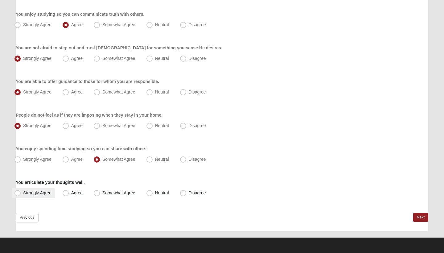
click at [27, 193] on span "Strongly Agree" at bounding box center [37, 192] width 28 height 5
click at [21, 193] on input "Strongly Agree" at bounding box center [19, 193] width 4 height 4
radio input "true"
click at [418, 217] on link "Next" at bounding box center [420, 217] width 15 height 9
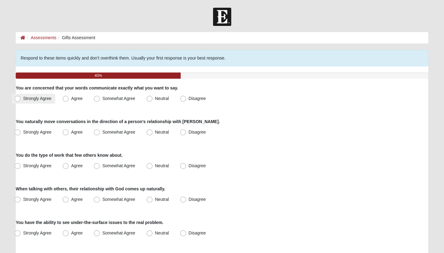
click at [37, 100] on span "Strongly Agree" at bounding box center [37, 98] width 28 height 5
click at [21, 100] on input "Strongly Agree" at bounding box center [19, 99] width 4 height 4
radio input "true"
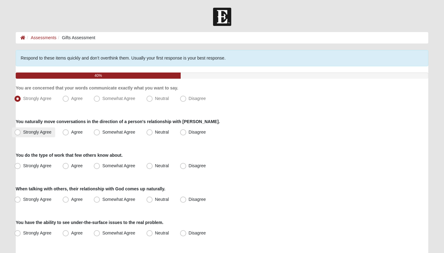
click at [45, 134] on span "Strongly Agree" at bounding box center [37, 132] width 28 height 5
click at [21, 134] on input "Strongly Agree" at bounding box center [19, 132] width 4 height 4
radio input "true"
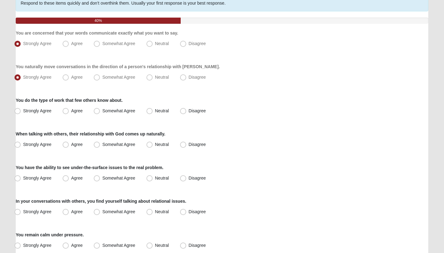
scroll to position [56, 0]
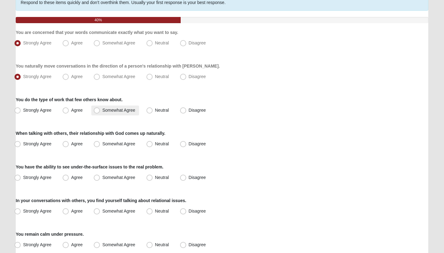
click at [112, 114] on label "Somewhat Agree" at bounding box center [115, 110] width 48 height 10
click at [100, 112] on input "Somewhat Agree" at bounding box center [98, 110] width 4 height 4
radio input "true"
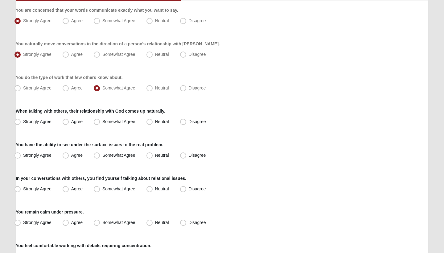
scroll to position [80, 0]
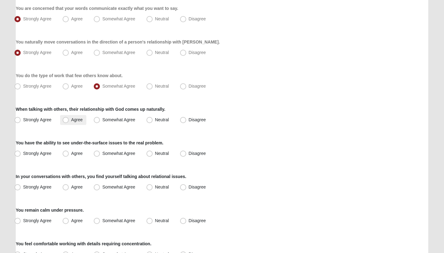
click at [76, 122] on span "Agree" at bounding box center [76, 119] width 11 height 5
click at [69, 122] on input "Agree" at bounding box center [67, 120] width 4 height 4
radio input "true"
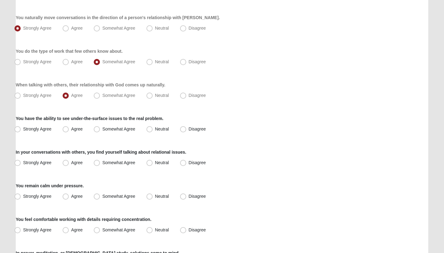
scroll to position [105, 0]
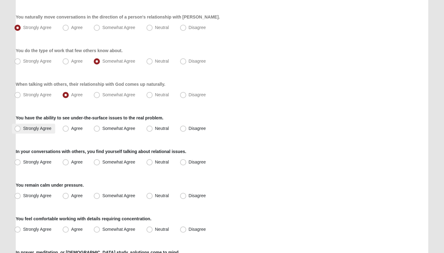
click at [44, 130] on span "Strongly Agree" at bounding box center [37, 128] width 28 height 5
click at [21, 130] on input "Strongly Agree" at bounding box center [19, 128] width 4 height 4
radio input "true"
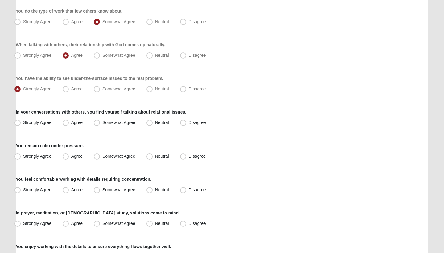
scroll to position [147, 0]
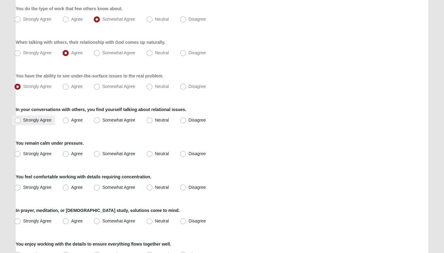
click at [36, 119] on span "Strongly Agree" at bounding box center [37, 120] width 28 height 5
click at [21, 119] on input "Strongly Agree" at bounding box center [19, 120] width 4 height 4
radio input "true"
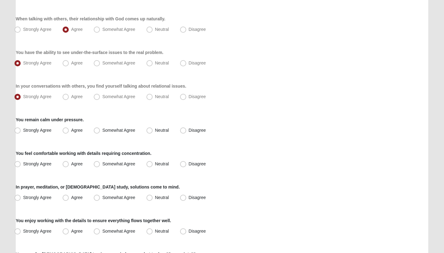
scroll to position [181, 0]
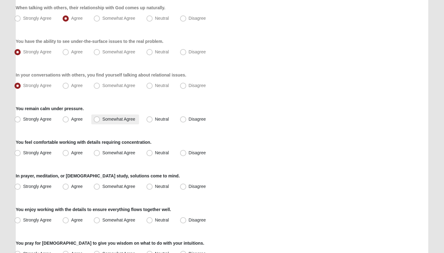
click at [101, 118] on label "Somewhat Agree" at bounding box center [115, 119] width 48 height 10
click at [100, 118] on input "Somewhat Agree" at bounding box center [98, 119] width 4 height 4
radio input "true"
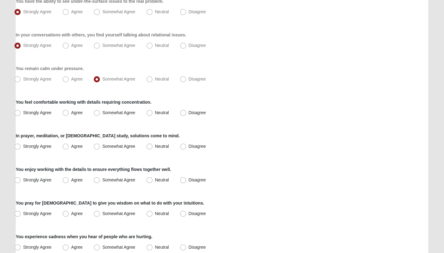
scroll to position [221, 0]
click at [71, 112] on span "Agree" at bounding box center [76, 113] width 11 height 5
click at [69, 112] on input "Agree" at bounding box center [67, 113] width 4 height 4
radio input "true"
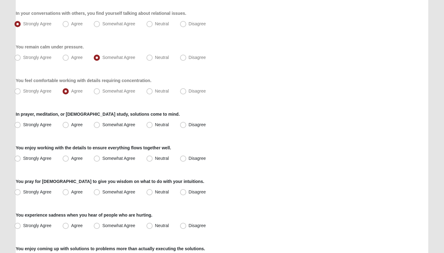
scroll to position [243, 0]
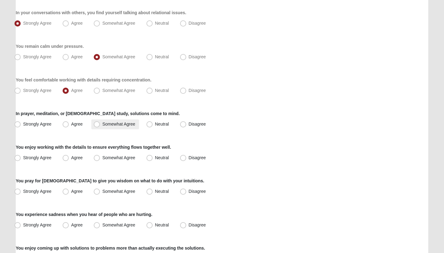
click at [125, 129] on label "Somewhat Agree" at bounding box center [115, 124] width 48 height 10
click at [100, 126] on input "Somewhat Agree" at bounding box center [98, 124] width 4 height 4
radio input "true"
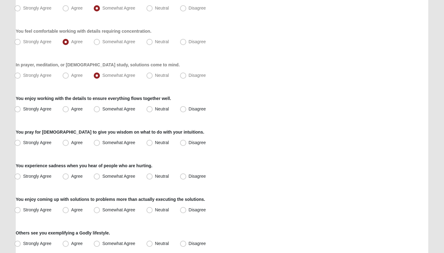
scroll to position [293, 0]
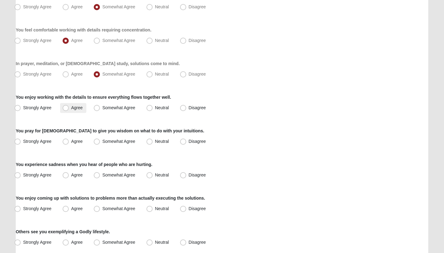
click at [82, 106] on span "Agree" at bounding box center [76, 107] width 11 height 5
click at [69, 106] on input "Agree" at bounding box center [67, 108] width 4 height 4
radio input "true"
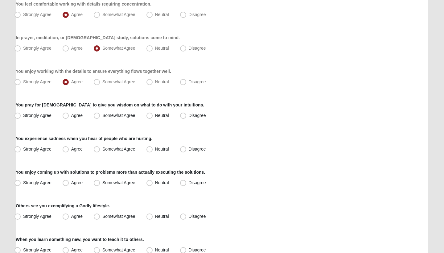
scroll to position [320, 0]
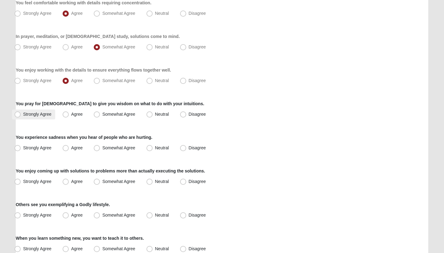
click at [42, 118] on label "Strongly Agree" at bounding box center [33, 114] width 43 height 10
click at [21, 116] on input "Strongly Agree" at bounding box center [19, 114] width 4 height 4
radio input "true"
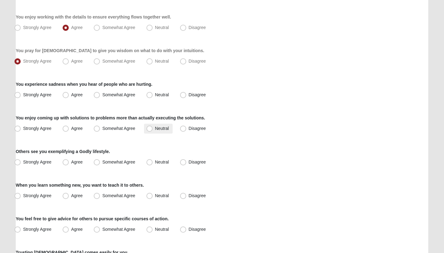
scroll to position [374, 0]
click at [117, 97] on label "Somewhat Agree" at bounding box center [115, 95] width 48 height 10
click at [100, 97] on input "Somewhat Agree" at bounding box center [98, 95] width 4 height 4
radio input "true"
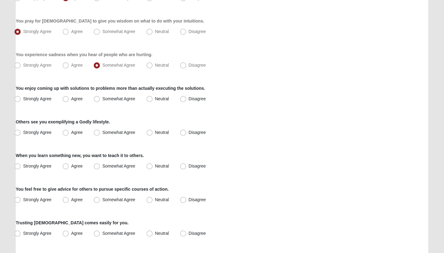
scroll to position [404, 0]
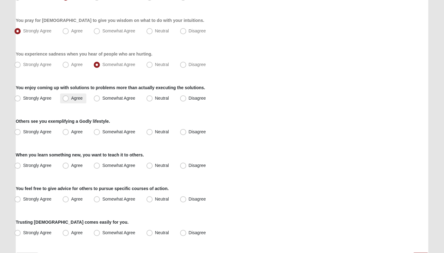
click at [79, 101] on label "Agree" at bounding box center [73, 98] width 26 height 10
click at [69, 100] on input "Agree" at bounding box center [67, 98] width 4 height 4
radio input "true"
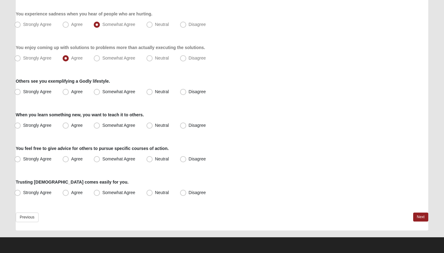
scroll to position [444, 0]
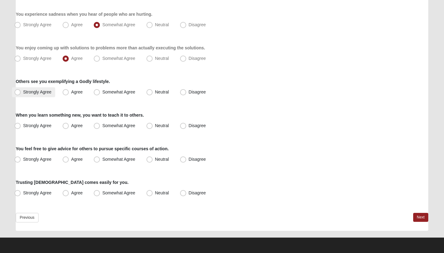
click at [33, 93] on span "Strongly Agree" at bounding box center [37, 91] width 28 height 5
click at [21, 93] on input "Strongly Agree" at bounding box center [19, 92] width 4 height 4
radio input "true"
click at [110, 127] on span "Somewhat Agree" at bounding box center [118, 125] width 33 height 5
click at [100, 127] on input "Somewhat Agree" at bounding box center [98, 126] width 4 height 4
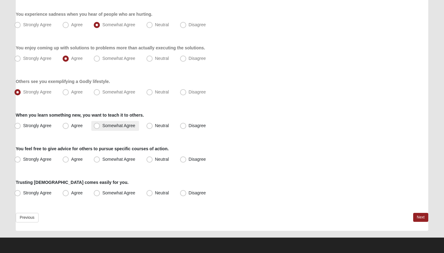
radio input "true"
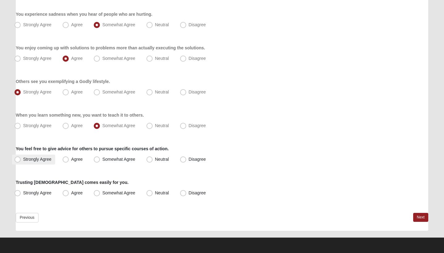
click at [28, 162] on label "Strongly Agree" at bounding box center [33, 160] width 43 height 10
click at [21, 161] on input "Strongly Agree" at bounding box center [19, 159] width 4 height 4
radio input "true"
click at [73, 193] on span "Agree" at bounding box center [76, 192] width 11 height 5
click at [69, 193] on input "Agree" at bounding box center [67, 193] width 4 height 4
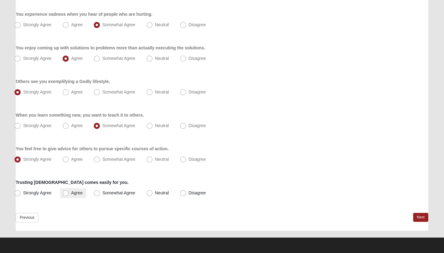
radio input "true"
click at [419, 218] on link "Next" at bounding box center [420, 217] width 15 height 9
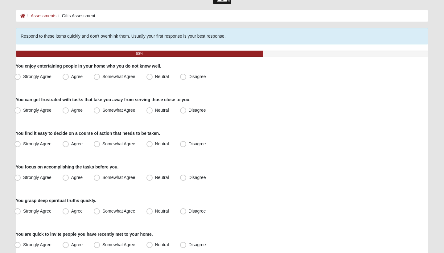
scroll to position [22, 0]
click at [42, 76] on span "Strongly Agree" at bounding box center [37, 76] width 28 height 5
click at [21, 76] on input "Strongly Agree" at bounding box center [19, 76] width 4 height 4
radio input "true"
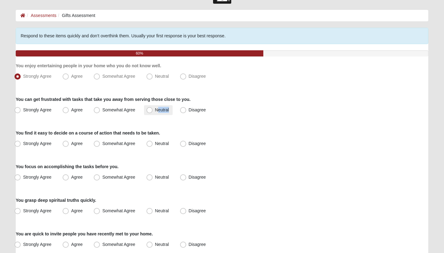
click at [158, 112] on label "Neutral" at bounding box center [158, 110] width 29 height 10
click at [153, 112] on input "Neutral" at bounding box center [151, 110] width 4 height 4
radio input "true"
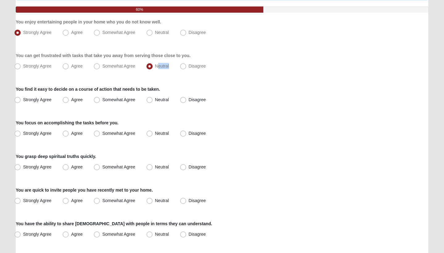
scroll to position [68, 0]
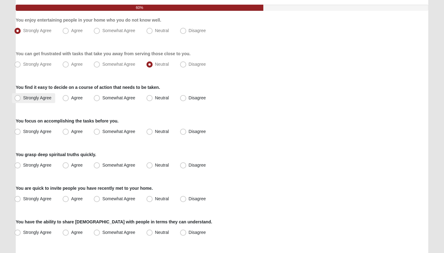
click at [32, 97] on span "Strongly Agree" at bounding box center [37, 97] width 28 height 5
click at [21, 97] on input "Strongly Agree" at bounding box center [19, 98] width 4 height 4
radio input "true"
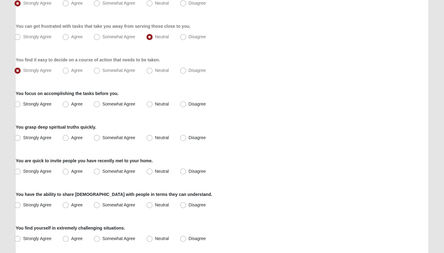
scroll to position [95, 0]
click at [37, 101] on label "Strongly Agree" at bounding box center [33, 104] width 43 height 10
click at [21, 102] on input "Strongly Agree" at bounding box center [19, 104] width 4 height 4
radio input "true"
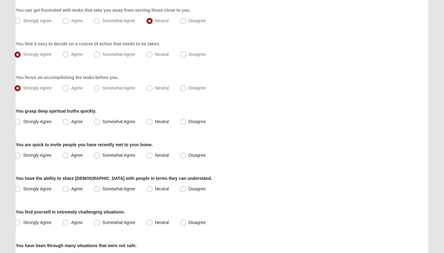
scroll to position [115, 0]
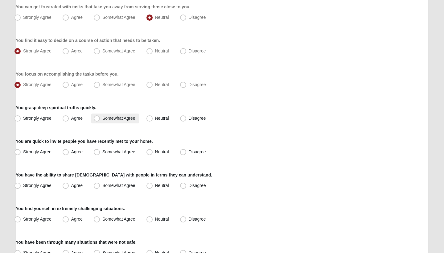
click at [108, 119] on span "Somewhat Agree" at bounding box center [118, 118] width 33 height 5
click at [100, 119] on input "Somewhat Agree" at bounding box center [98, 118] width 4 height 4
radio input "true"
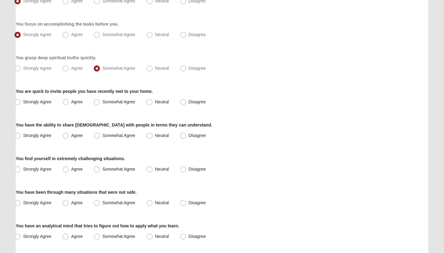
scroll to position [167, 0]
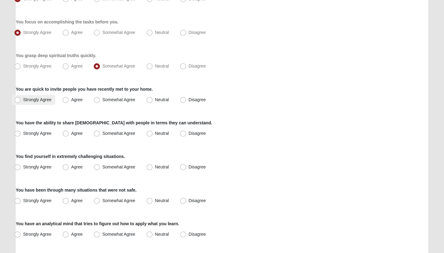
click at [43, 99] on span "Strongly Agree" at bounding box center [37, 99] width 28 height 5
click at [21, 99] on input "Strongly Agree" at bounding box center [19, 100] width 4 height 4
radio input "true"
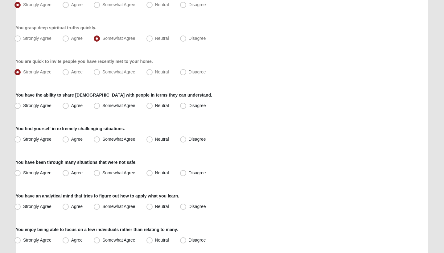
scroll to position [195, 0]
click at [43, 106] on span "Strongly Agree" at bounding box center [37, 105] width 28 height 5
click at [21, 106] on input "Strongly Agree" at bounding box center [19, 106] width 4 height 4
radio input "true"
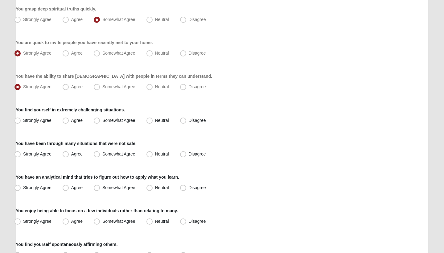
scroll to position [214, 0]
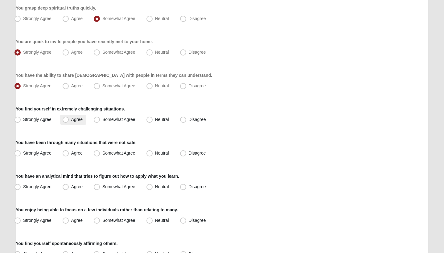
click at [71, 121] on span "Agree" at bounding box center [76, 119] width 11 height 5
click at [66, 121] on input "Agree" at bounding box center [67, 120] width 4 height 4
radio input "true"
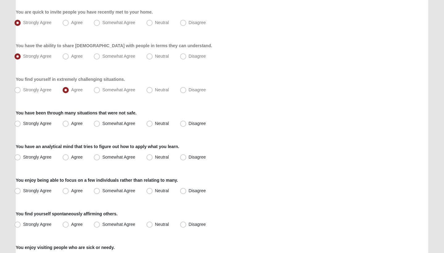
scroll to position [242, 0]
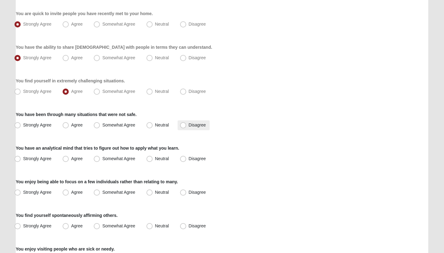
click at [194, 126] on span "Disagree" at bounding box center [197, 124] width 17 height 5
click at [187, 126] on input "Disagree" at bounding box center [185, 125] width 4 height 4
radio input "true"
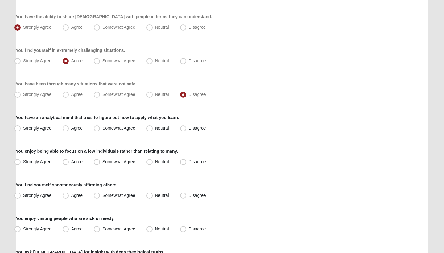
scroll to position [276, 0]
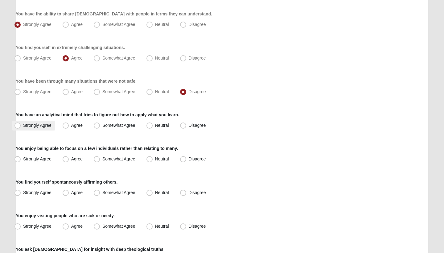
click at [33, 123] on span "Strongly Agree" at bounding box center [37, 125] width 28 height 5
click at [21, 123] on input "Strongly Agree" at bounding box center [19, 125] width 4 height 4
radio input "true"
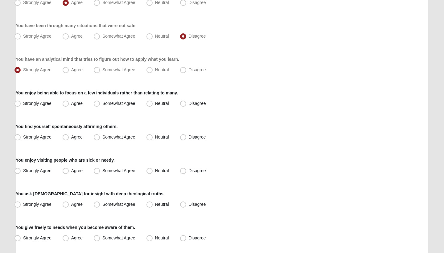
scroll to position [331, 0]
click at [74, 101] on label "Agree" at bounding box center [73, 104] width 26 height 10
click at [69, 101] on input "Agree" at bounding box center [67, 103] width 4 height 4
radio input "true"
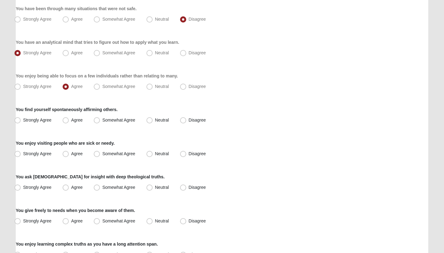
scroll to position [352, 0]
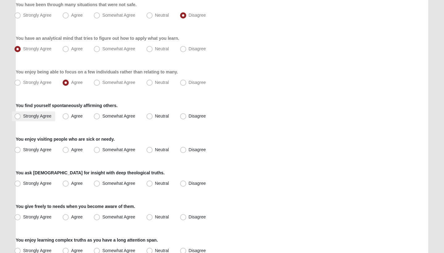
click at [36, 115] on span "Strongly Agree" at bounding box center [37, 116] width 28 height 5
click at [21, 115] on input "Strongly Agree" at bounding box center [19, 116] width 4 height 4
radio input "true"
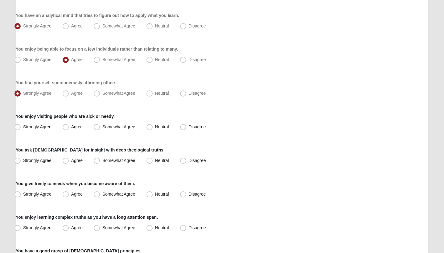
scroll to position [377, 0]
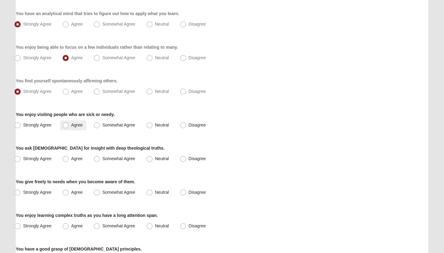
click at [72, 128] on label "Agree" at bounding box center [73, 125] width 26 height 10
click at [69, 127] on input "Agree" at bounding box center [67, 125] width 4 height 4
radio input "true"
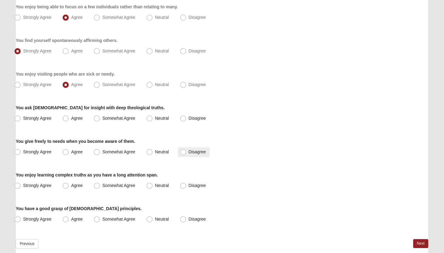
scroll to position [418, 0]
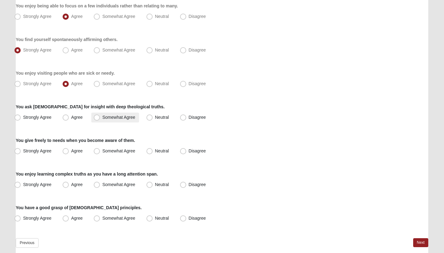
click at [109, 119] on span "Somewhat Agree" at bounding box center [118, 117] width 33 height 5
click at [100, 119] on input "Somewhat Agree" at bounding box center [98, 117] width 4 height 4
radio input "true"
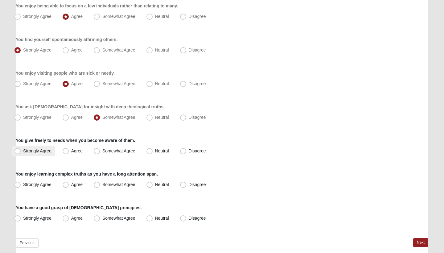
click at [42, 155] on label "Strongly Agree" at bounding box center [33, 151] width 43 height 10
click at [21, 153] on input "Strongly Agree" at bounding box center [19, 151] width 4 height 4
radio input "true"
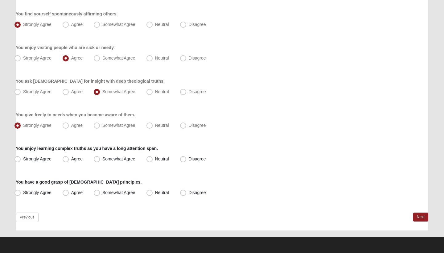
scroll to position [444, 0]
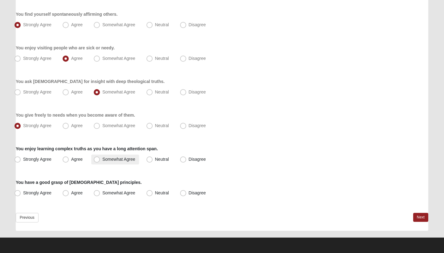
click at [126, 162] on label "Somewhat Agree" at bounding box center [115, 160] width 48 height 10
click at [100, 161] on input "Somewhat Agree" at bounding box center [98, 159] width 4 height 4
radio input "true"
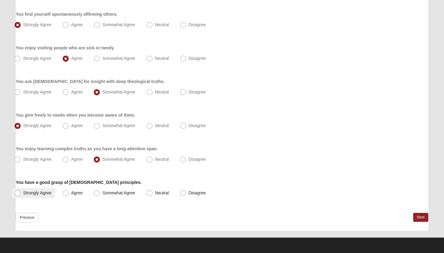
click at [46, 194] on span "Strongly Agree" at bounding box center [37, 192] width 28 height 5
click at [21, 194] on input "Strongly Agree" at bounding box center [19, 193] width 4 height 4
radio input "true"
click at [416, 216] on link "Next" at bounding box center [420, 217] width 15 height 9
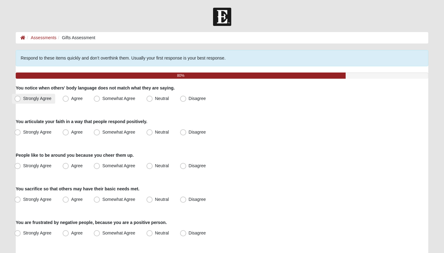
click at [43, 99] on span "Strongly Agree" at bounding box center [37, 98] width 28 height 5
click at [21, 99] on input "Strongly Agree" at bounding box center [19, 99] width 4 height 4
radio input "true"
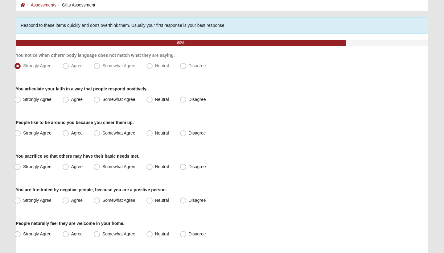
scroll to position [42, 0]
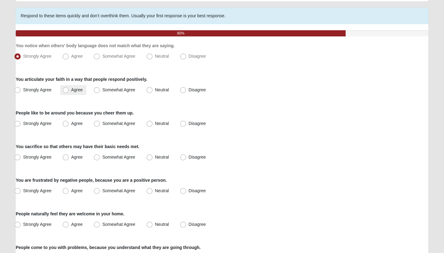
click at [70, 89] on label "Agree" at bounding box center [73, 90] width 26 height 10
click at [69, 89] on input "Agree" at bounding box center [67, 90] width 4 height 4
radio input "true"
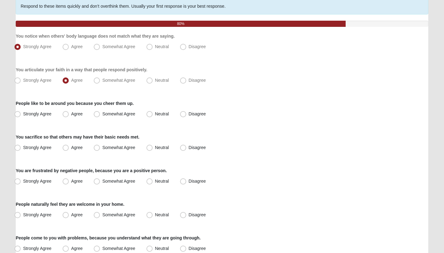
scroll to position [54, 0]
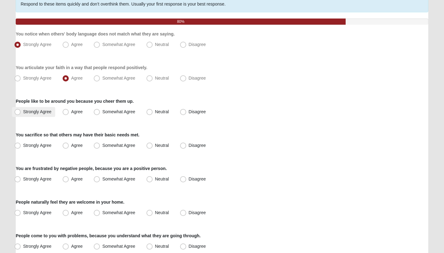
click at [22, 113] on label "Strongly Agree" at bounding box center [33, 112] width 43 height 10
click at [21, 113] on input "Strongly Agree" at bounding box center [19, 112] width 4 height 4
radio input "true"
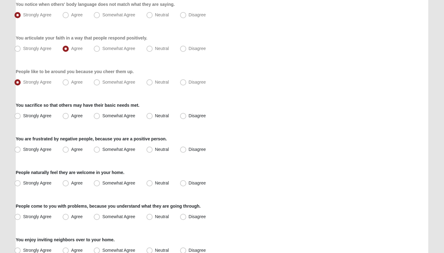
scroll to position [85, 0]
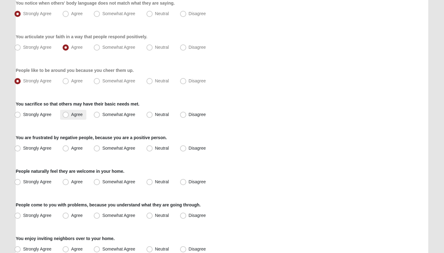
click at [80, 115] on span "Agree" at bounding box center [76, 114] width 11 height 5
click at [69, 115] on input "Agree" at bounding box center [67, 115] width 4 height 4
radio input "true"
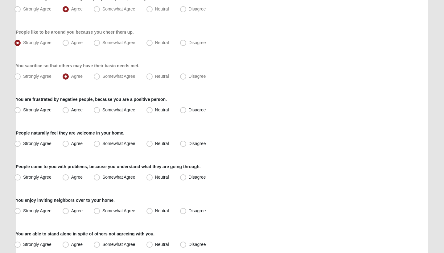
scroll to position [125, 0]
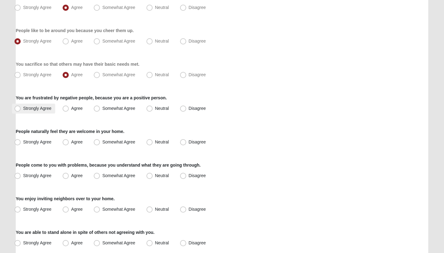
click at [43, 110] on span "Strongly Agree" at bounding box center [37, 108] width 28 height 5
click at [21, 110] on input "Strongly Agree" at bounding box center [19, 108] width 4 height 4
radio input "true"
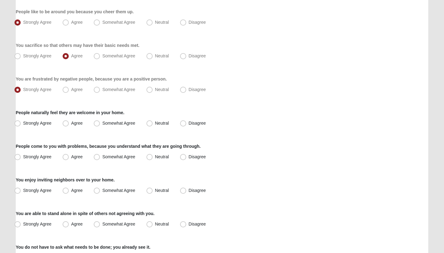
scroll to position [153, 0]
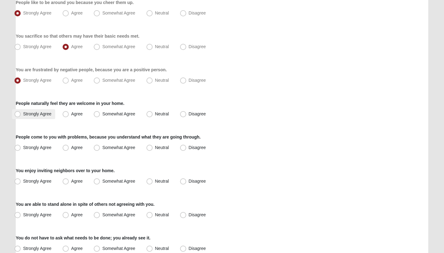
click at [33, 118] on label "Strongly Agree" at bounding box center [33, 114] width 43 height 10
click at [21, 116] on input "Strongly Agree" at bounding box center [19, 114] width 4 height 4
radio input "true"
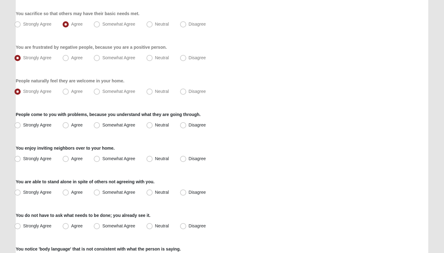
scroll to position [179, 0]
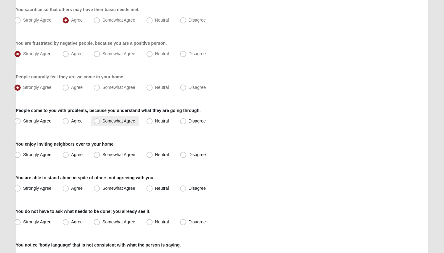
click at [114, 124] on label "Somewhat Agree" at bounding box center [115, 121] width 48 height 10
click at [100, 123] on input "Somewhat Agree" at bounding box center [98, 121] width 4 height 4
radio input "true"
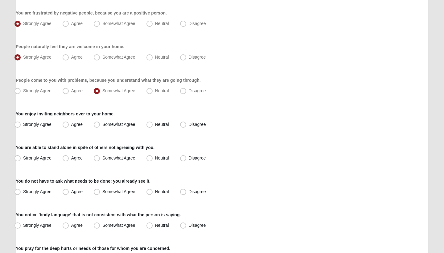
scroll to position [210, 0]
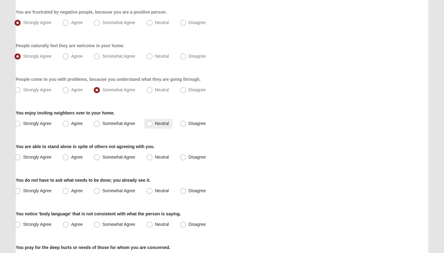
click at [155, 122] on span "Neutral" at bounding box center [162, 123] width 14 height 5
click at [151, 122] on input "Neutral" at bounding box center [151, 124] width 4 height 4
radio input "true"
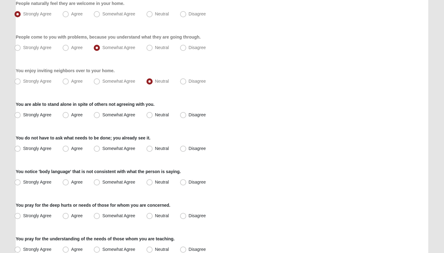
scroll to position [254, 0]
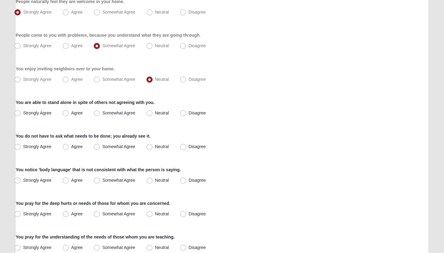
click at [32, 107] on div "You are able to stand alone in spite of others not agreeing with you. Strongly …" at bounding box center [222, 108] width 413 height 19
click at [32, 112] on span "Strongly Agree" at bounding box center [37, 112] width 28 height 5
click at [21, 112] on input "Strongly Agree" at bounding box center [19, 113] width 4 height 4
radio input "true"
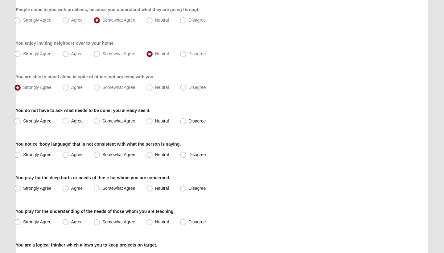
scroll to position [280, 0]
click at [35, 120] on span "Strongly Agree" at bounding box center [37, 120] width 28 height 5
click at [21, 120] on input "Strongly Agree" at bounding box center [19, 121] width 4 height 4
radio input "true"
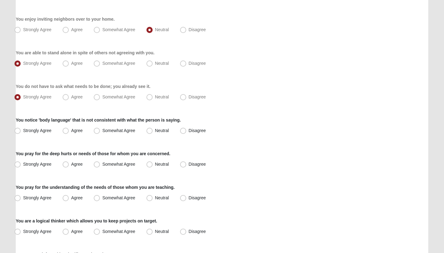
scroll to position [306, 0]
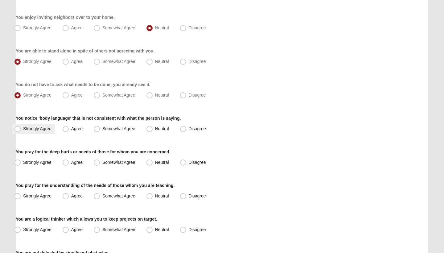
click at [34, 127] on span "Strongly Agree" at bounding box center [37, 128] width 28 height 5
click at [21, 127] on input "Strongly Agree" at bounding box center [19, 129] width 4 height 4
radio input "true"
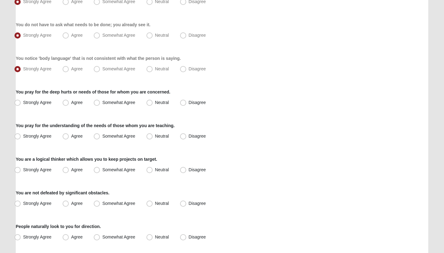
scroll to position [366, 0]
click at [127, 102] on span "Somewhat Agree" at bounding box center [118, 102] width 33 height 5
click at [100, 102] on input "Somewhat Agree" at bounding box center [98, 103] width 4 height 4
radio input "true"
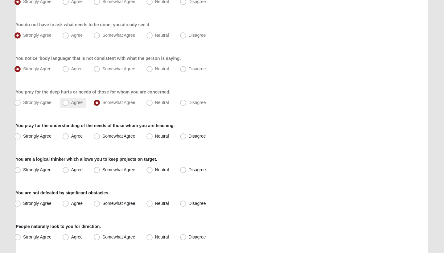
click at [71, 102] on span "Agree" at bounding box center [76, 102] width 11 height 5
click at [68, 102] on input "Agree" at bounding box center [67, 103] width 4 height 4
radio input "true"
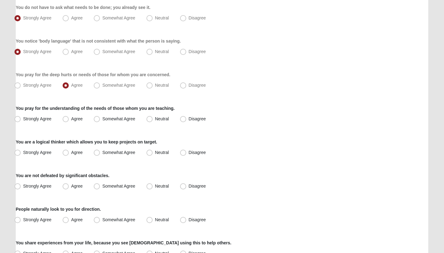
scroll to position [382, 0]
click at [150, 116] on label "Neutral" at bounding box center [158, 120] width 29 height 10
click at [150, 118] on input "Neutral" at bounding box center [151, 120] width 4 height 4
radio input "true"
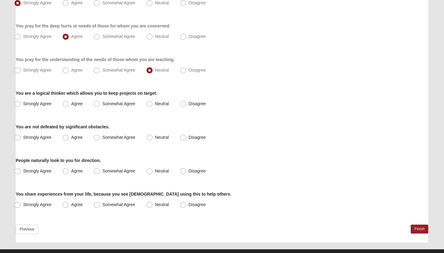
scroll to position [432, 0]
click at [76, 106] on span "Agree" at bounding box center [76, 103] width 11 height 5
click at [69, 106] on input "Agree" at bounding box center [67, 104] width 4 height 4
radio input "true"
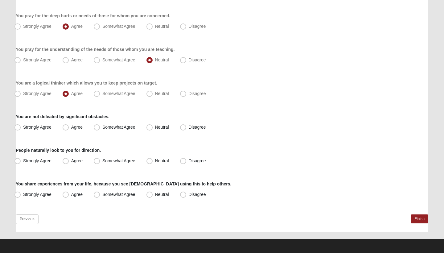
scroll to position [442, 0]
click at [114, 124] on label "Somewhat Agree" at bounding box center [115, 127] width 48 height 10
click at [100, 125] on input "Somewhat Agree" at bounding box center [98, 127] width 4 height 4
radio input "true"
click at [33, 163] on span "Strongly Agree" at bounding box center [37, 160] width 28 height 5
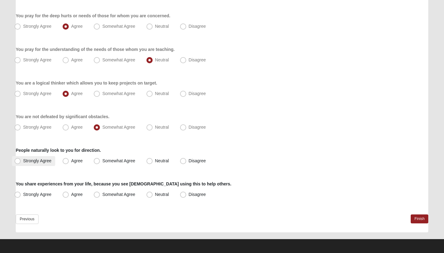
click at [21, 163] on input "Strongly Agree" at bounding box center [19, 161] width 4 height 4
radio input "true"
click at [37, 194] on span "Strongly Agree" at bounding box center [37, 194] width 28 height 5
click at [21, 194] on input "Strongly Agree" at bounding box center [19, 194] width 4 height 4
radio input "true"
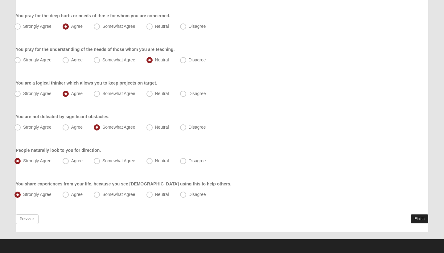
click at [415, 217] on link "Finish" at bounding box center [420, 218] width 18 height 9
